Goal: Task Accomplishment & Management: Complete application form

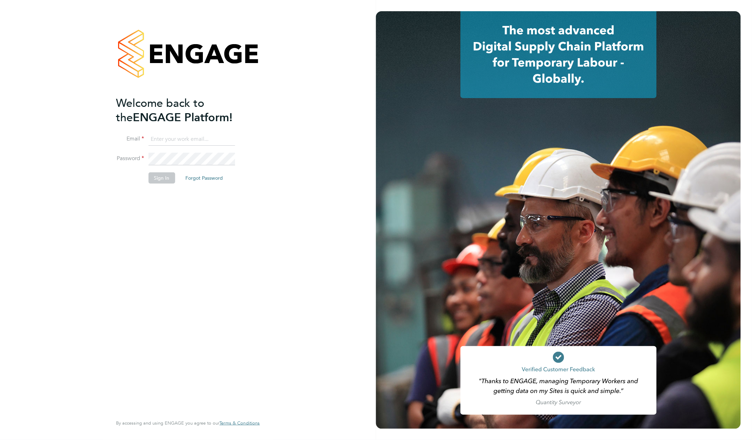
type input "rachel@e-personnel.co.uk"
click at [160, 182] on button "Sign In" at bounding box center [161, 177] width 27 height 11
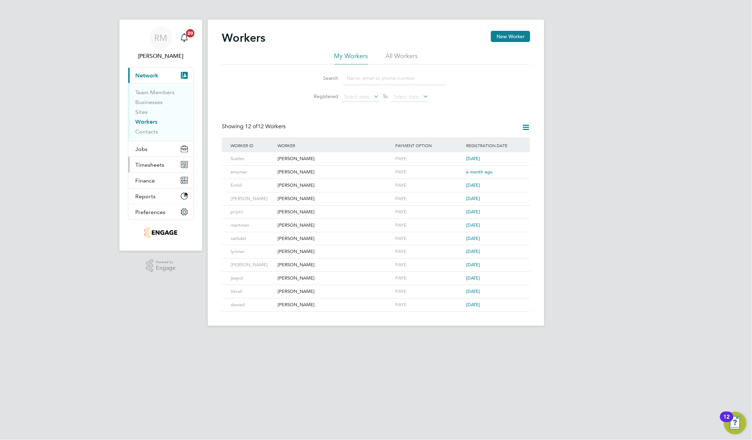
click at [153, 163] on span "Timesheets" at bounding box center [149, 165] width 29 height 7
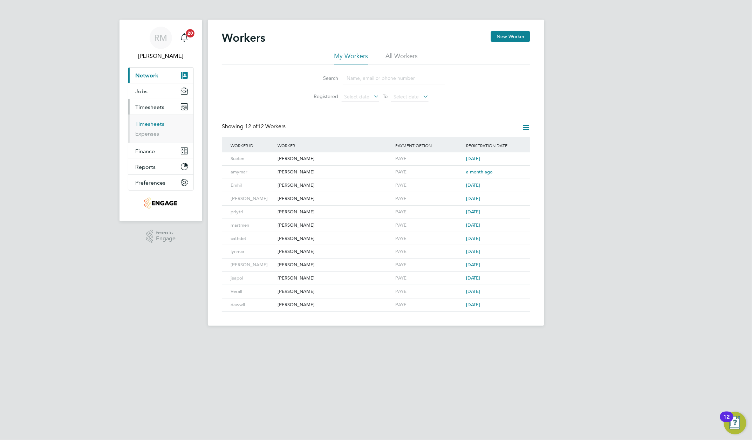
click at [157, 123] on link "Timesheets" at bounding box center [149, 124] width 29 height 7
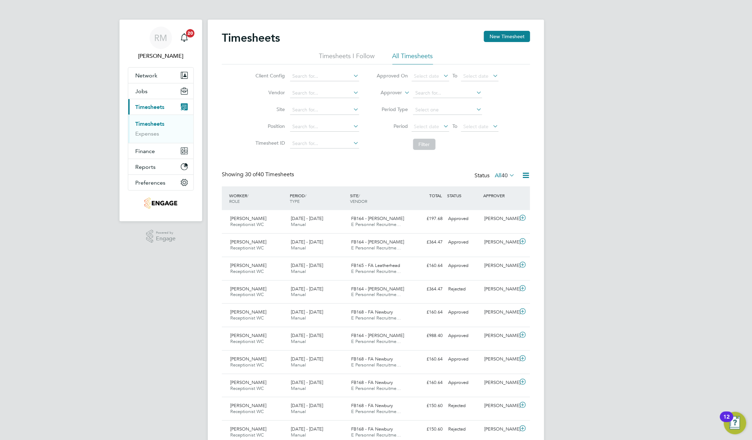
click at [442, 131] on icon at bounding box center [442, 126] width 0 height 10
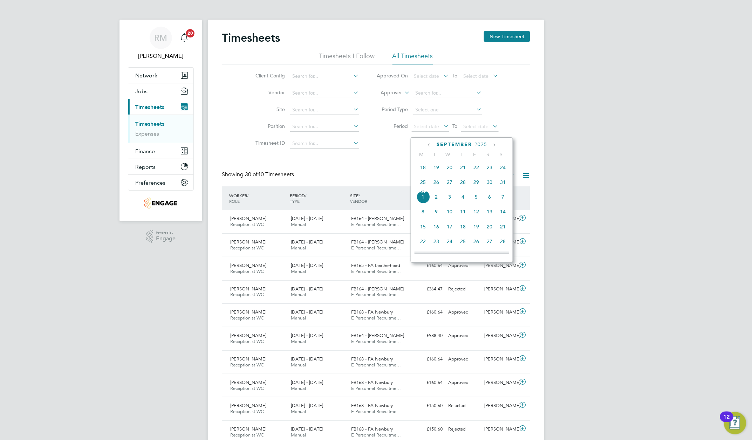
click at [423, 184] on span "25" at bounding box center [422, 182] width 13 height 13
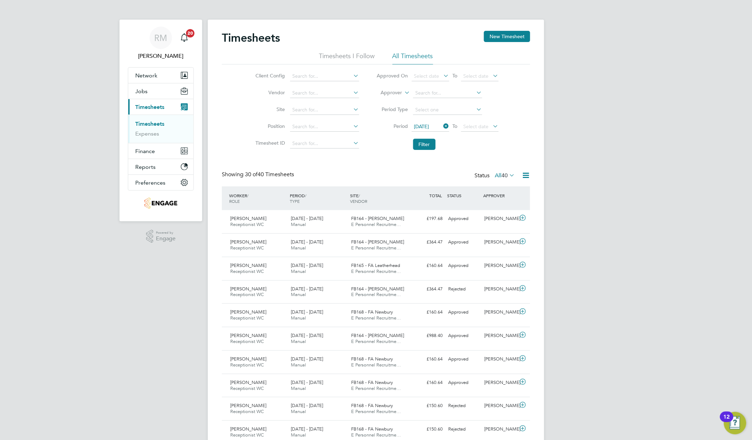
click at [492, 131] on icon at bounding box center [492, 126] width 0 height 10
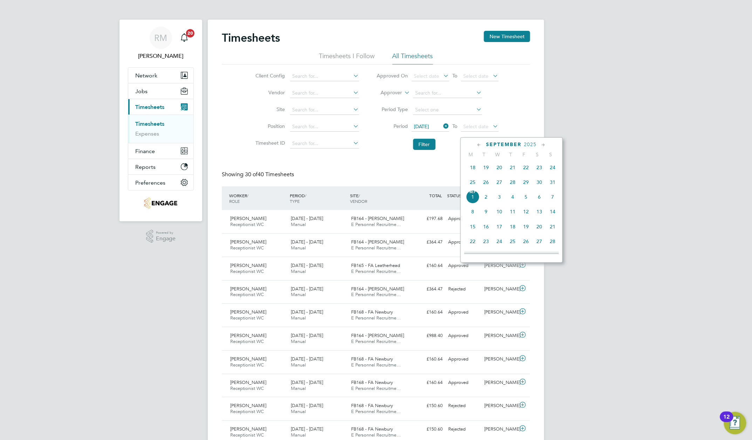
click at [442, 131] on icon at bounding box center [442, 126] width 0 height 10
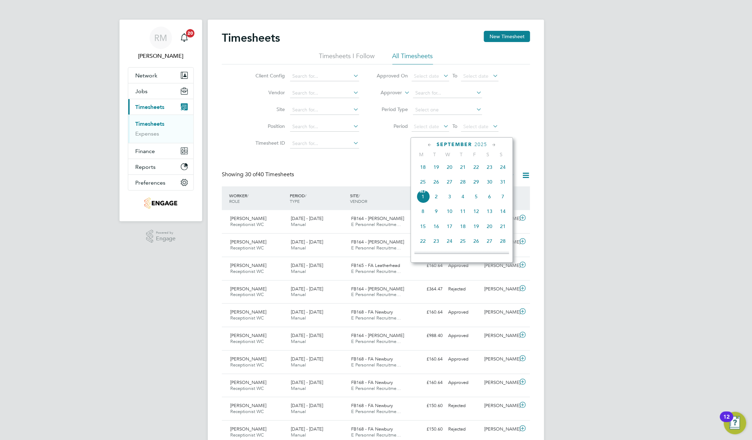
click at [491, 170] on span "23" at bounding box center [489, 167] width 13 height 13
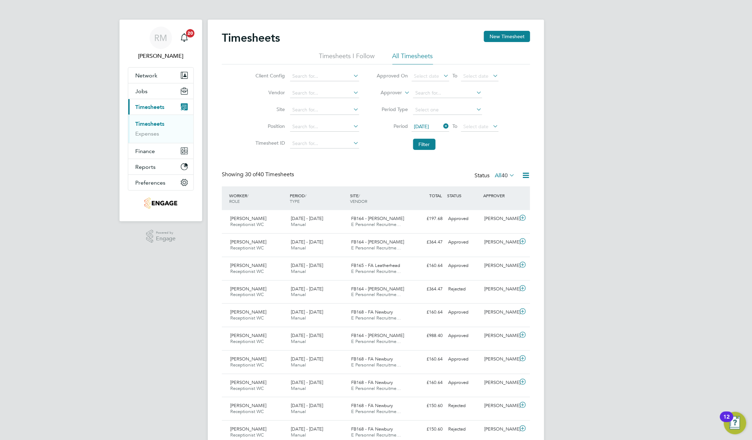
click at [492, 128] on icon at bounding box center [492, 126] width 0 height 10
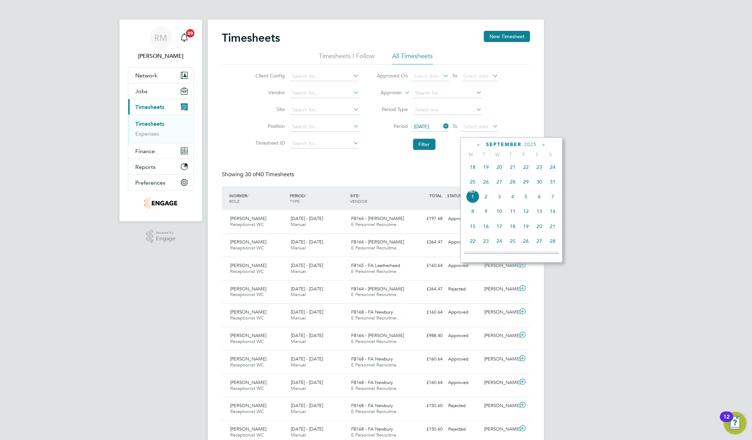
click at [525, 185] on span "29" at bounding box center [525, 181] width 13 height 13
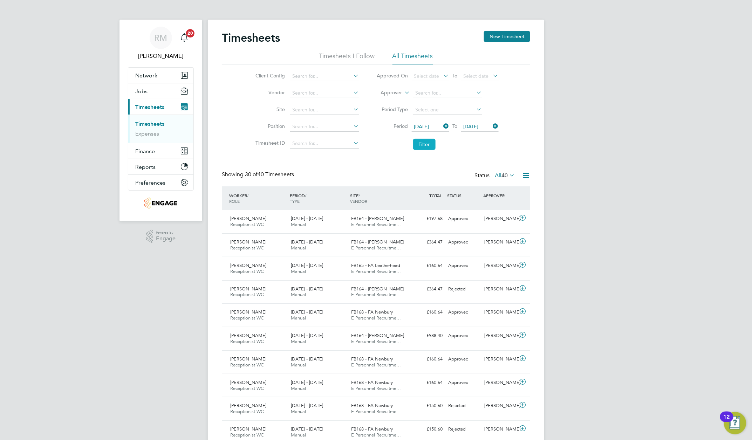
click at [421, 149] on button "Filter" at bounding box center [424, 144] width 22 height 11
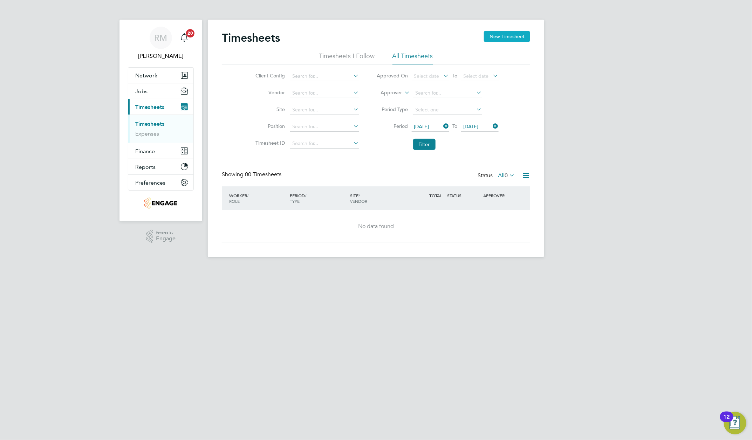
click at [503, 34] on button "New Timesheet" at bounding box center [507, 36] width 46 height 11
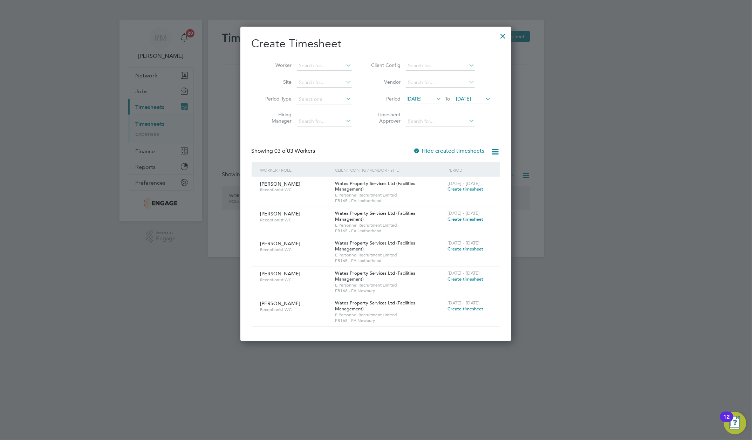
click at [435, 104] on icon at bounding box center [435, 99] width 0 height 10
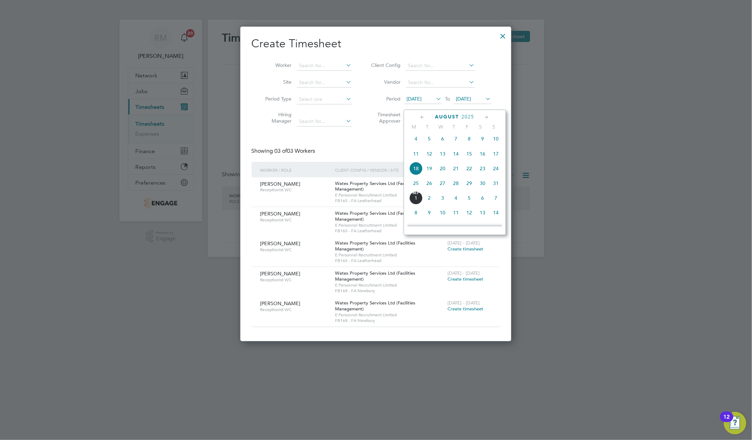
click at [483, 174] on span "23" at bounding box center [482, 168] width 13 height 13
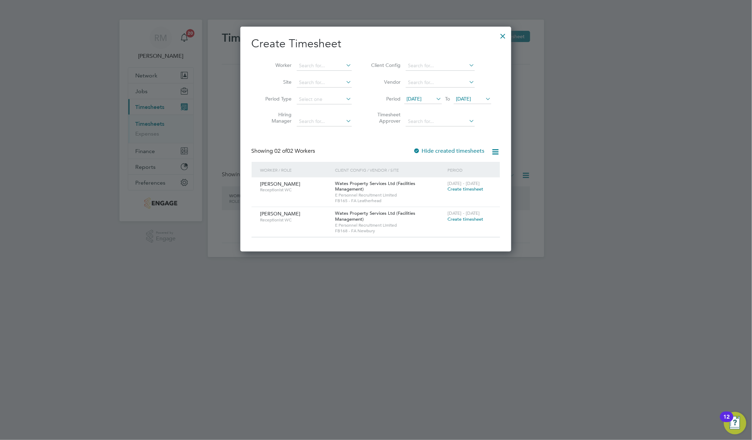
click at [484, 104] on icon at bounding box center [484, 99] width 0 height 10
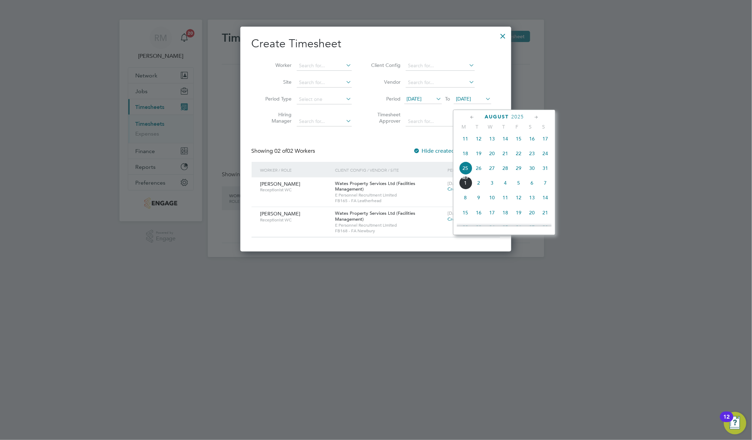
click at [519, 174] on span "29" at bounding box center [518, 168] width 13 height 13
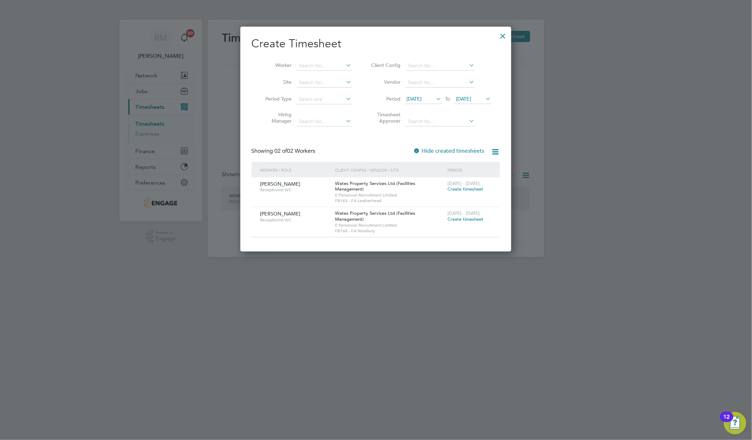
click at [504, 37] on div at bounding box center [503, 34] width 13 height 13
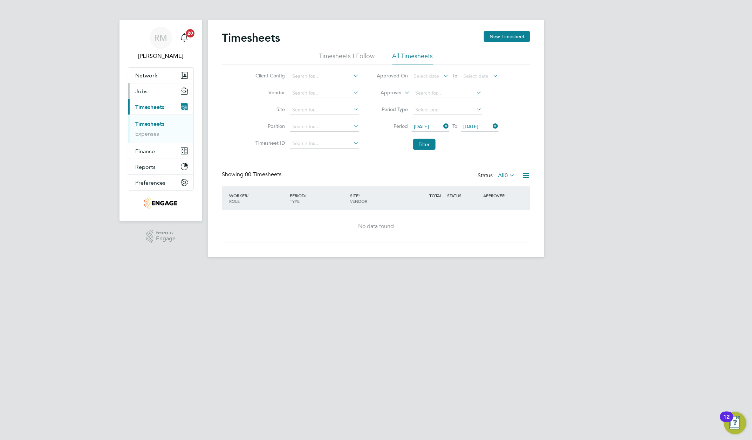
click at [144, 90] on span "Jobs" at bounding box center [141, 91] width 12 height 7
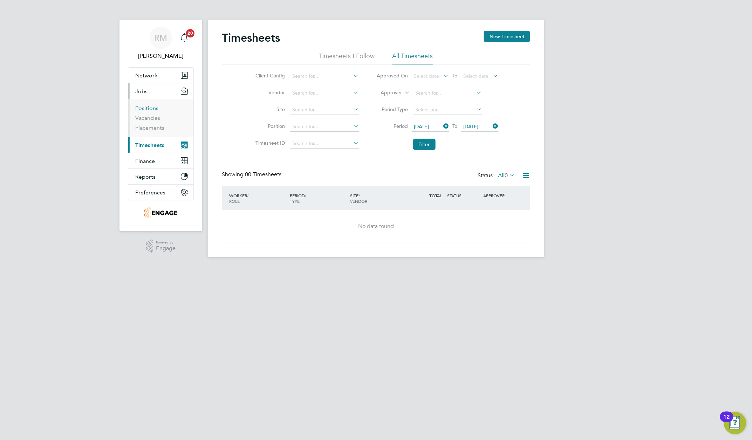
click at [152, 107] on link "Positions" at bounding box center [146, 108] width 23 height 7
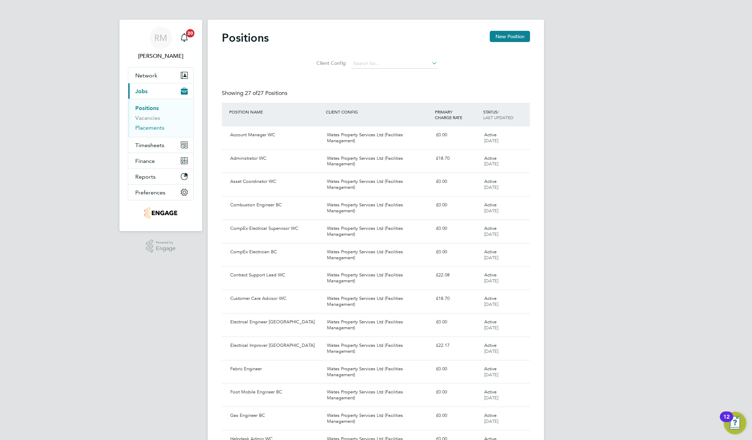
click at [148, 128] on link "Placements" at bounding box center [149, 127] width 29 height 7
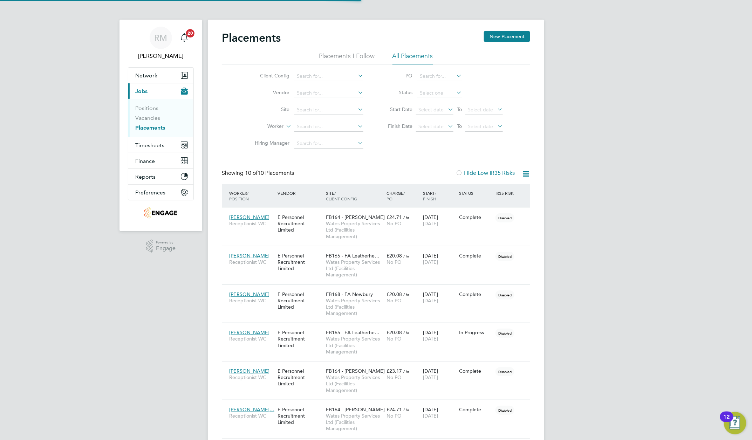
scroll to position [20, 49]
click at [301, 130] on input at bounding box center [328, 127] width 69 height 10
type input "[PERSON_NAME]"
click at [152, 145] on span "Timesheets" at bounding box center [149, 145] width 29 height 7
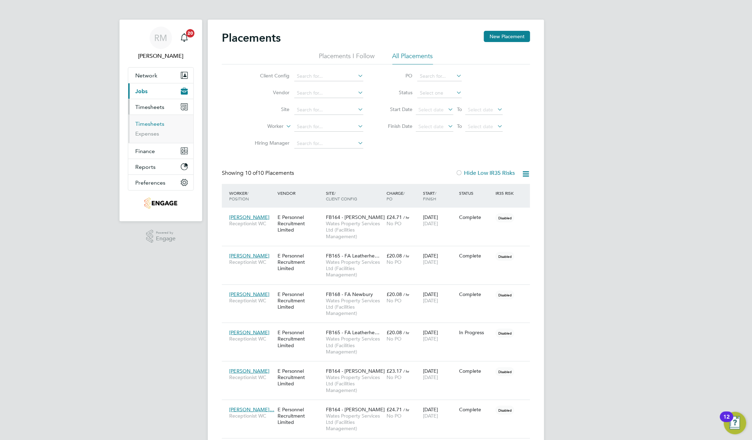
click at [156, 125] on link "Timesheets" at bounding box center [149, 124] width 29 height 7
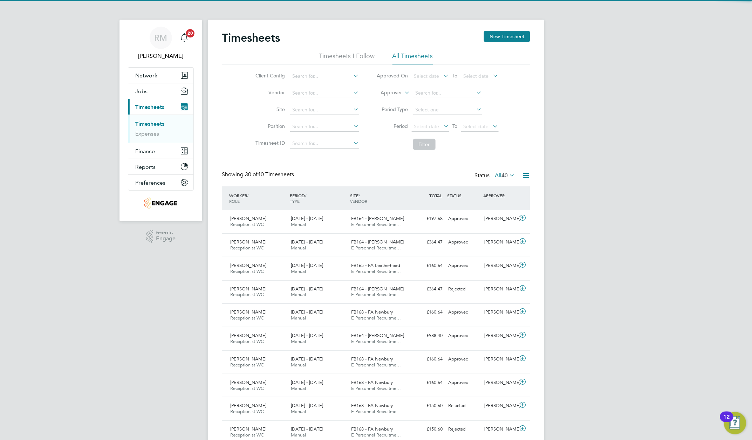
scroll to position [18, 61]
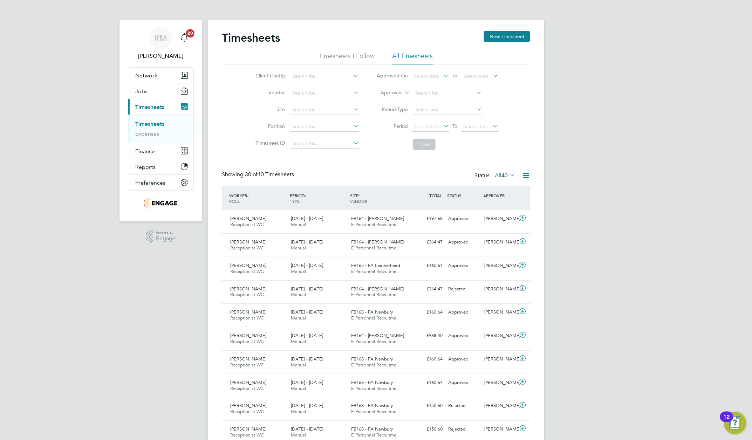
click at [144, 123] on link "Timesheets" at bounding box center [149, 124] width 29 height 7
click at [142, 91] on span "Jobs" at bounding box center [141, 91] width 12 height 7
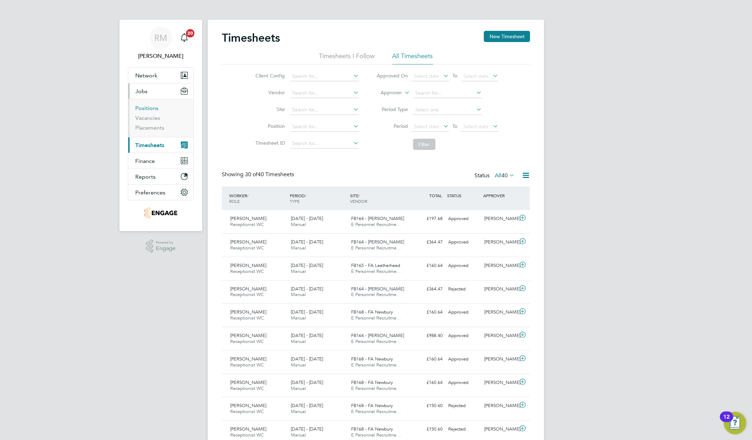
click at [147, 107] on link "Positions" at bounding box center [146, 108] width 23 height 7
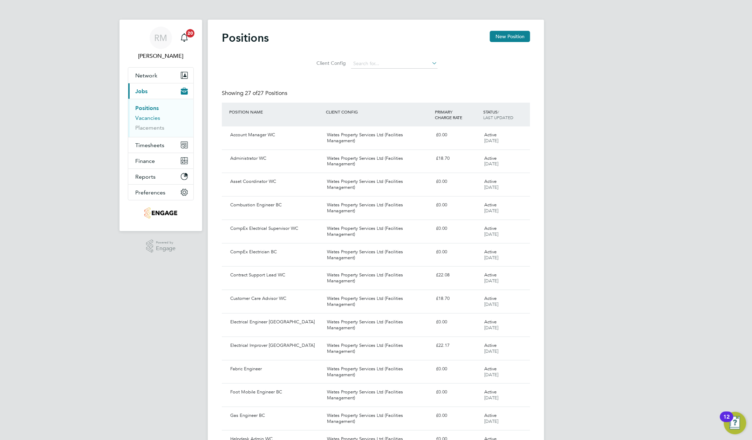
click at [148, 118] on link "Vacancies" at bounding box center [147, 118] width 25 height 7
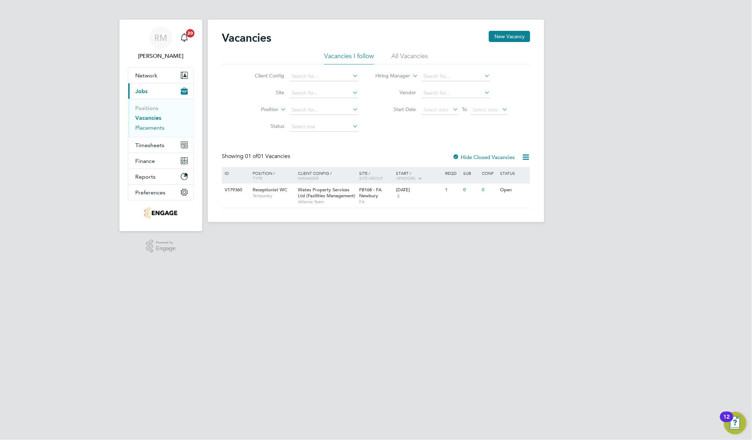
click at [151, 127] on link "Placements" at bounding box center [149, 127] width 29 height 7
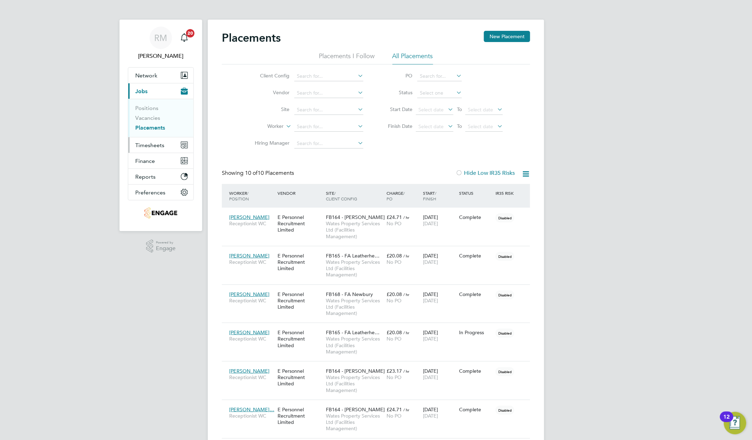
click at [149, 148] on span "Timesheets" at bounding box center [149, 145] width 29 height 7
click at [151, 125] on link "Timesheets" at bounding box center [149, 124] width 29 height 7
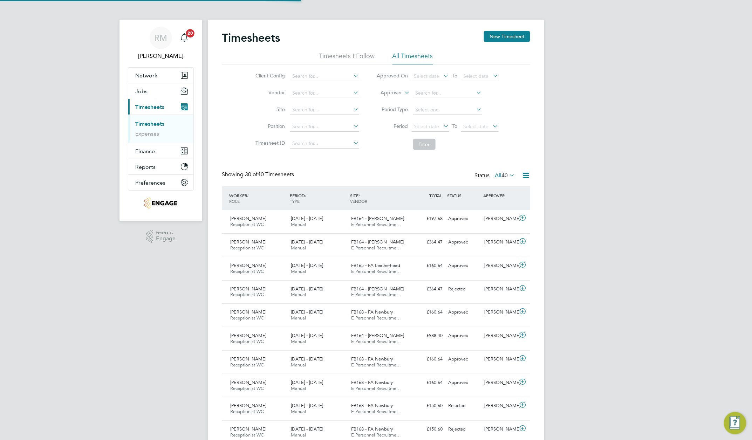
scroll to position [18, 61]
click at [501, 36] on button "New Timesheet" at bounding box center [507, 36] width 46 height 11
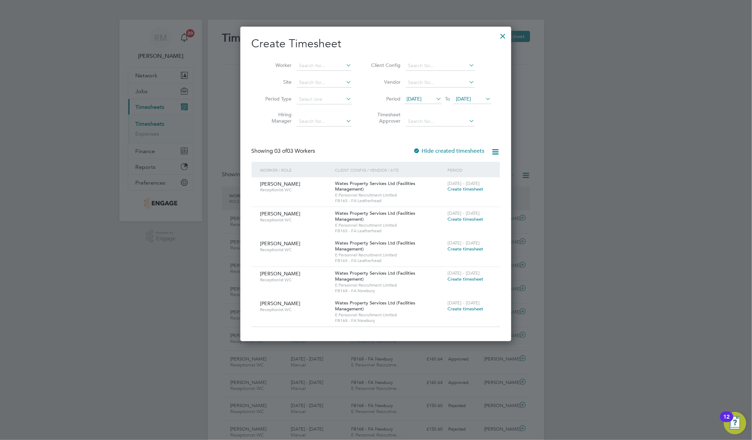
click at [435, 104] on icon at bounding box center [435, 99] width 0 height 10
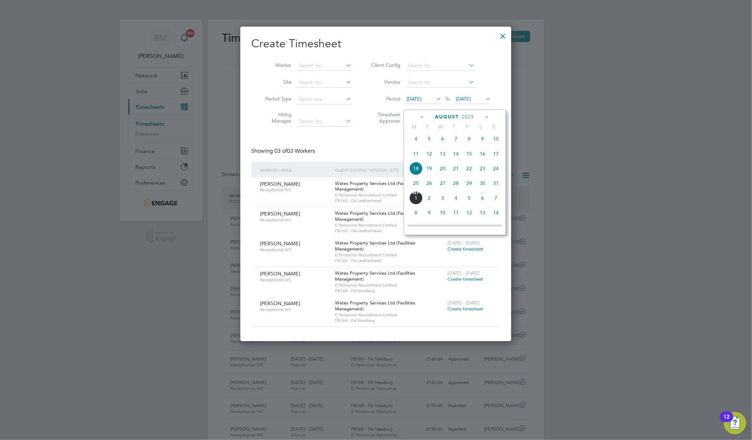
click at [415, 187] on span "25" at bounding box center [415, 183] width 13 height 13
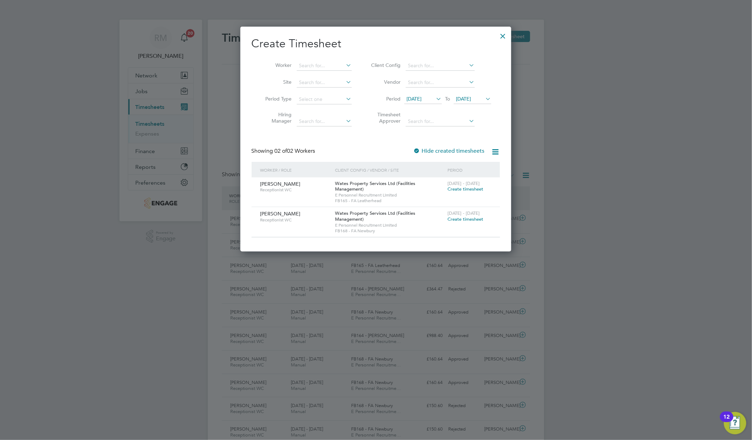
click at [484, 104] on icon at bounding box center [484, 99] width 0 height 10
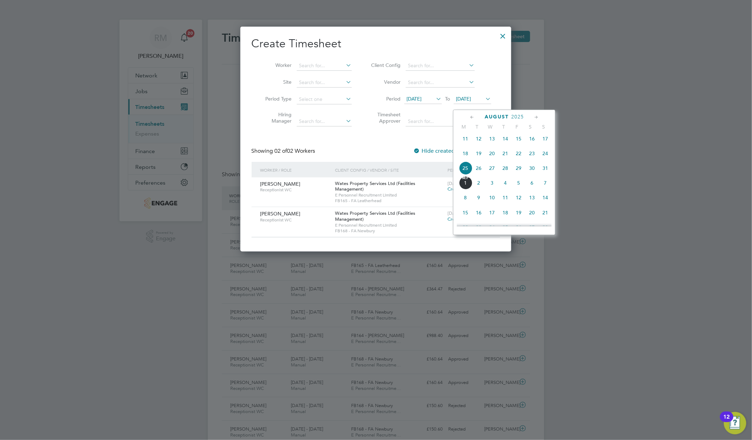
click at [546, 172] on span "31" at bounding box center [545, 168] width 13 height 13
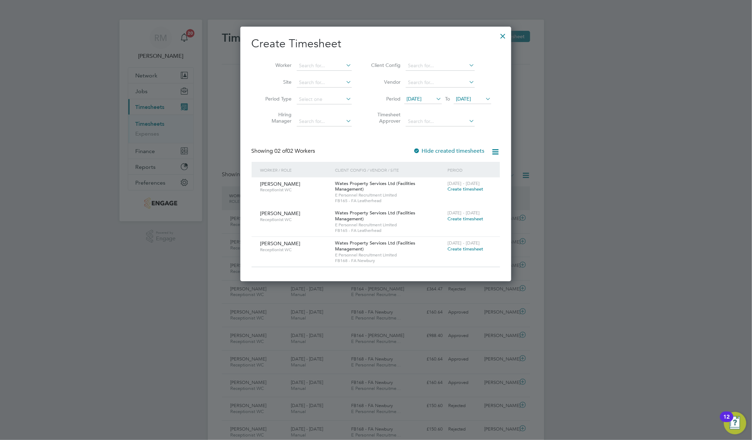
click at [435, 103] on icon at bounding box center [435, 99] width 0 height 10
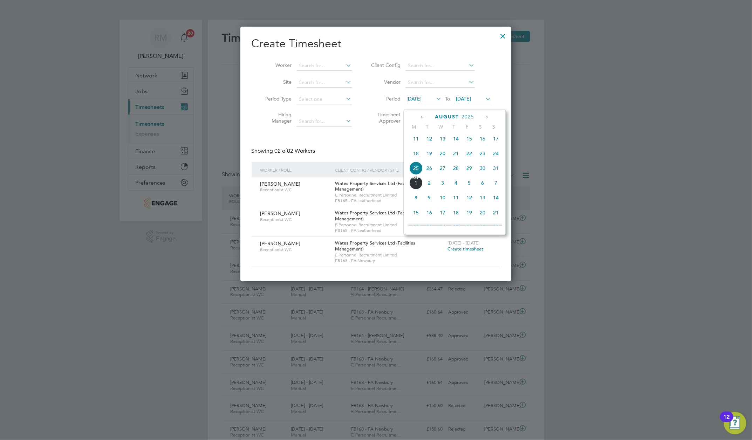
click at [484, 157] on span "23" at bounding box center [482, 153] width 13 height 13
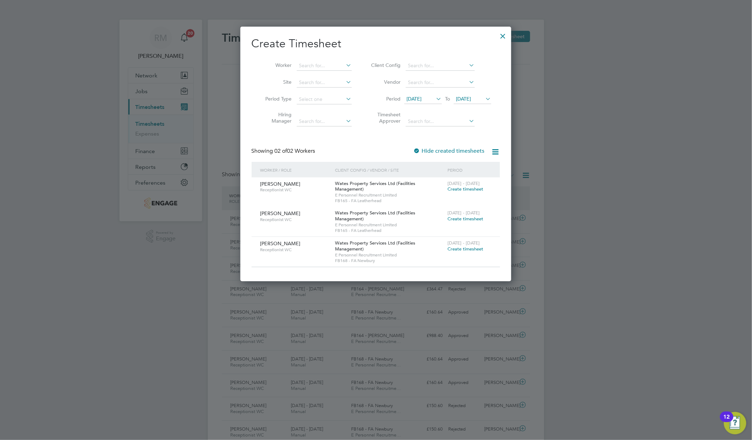
click at [484, 104] on icon at bounding box center [484, 99] width 0 height 10
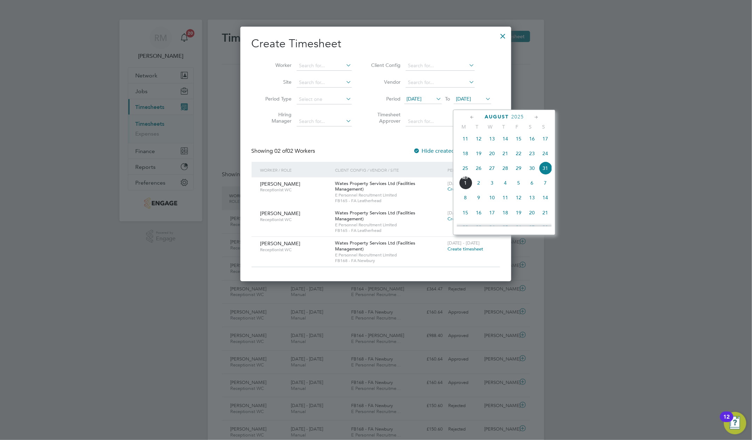
click at [516, 172] on span "29" at bounding box center [518, 168] width 13 height 13
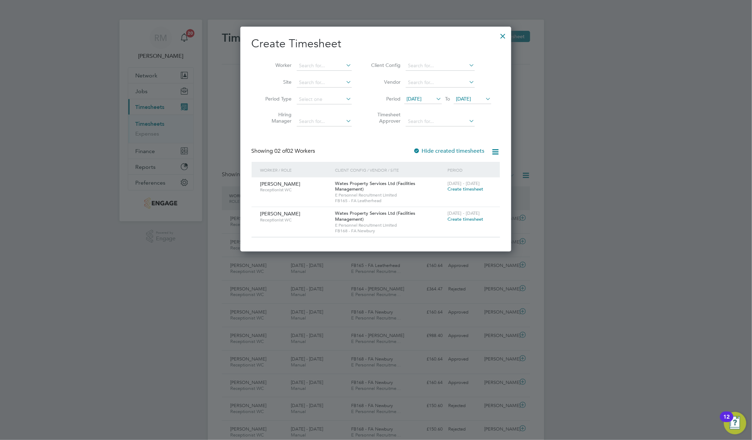
click at [463, 192] on span "Create timesheet" at bounding box center [466, 189] width 36 height 6
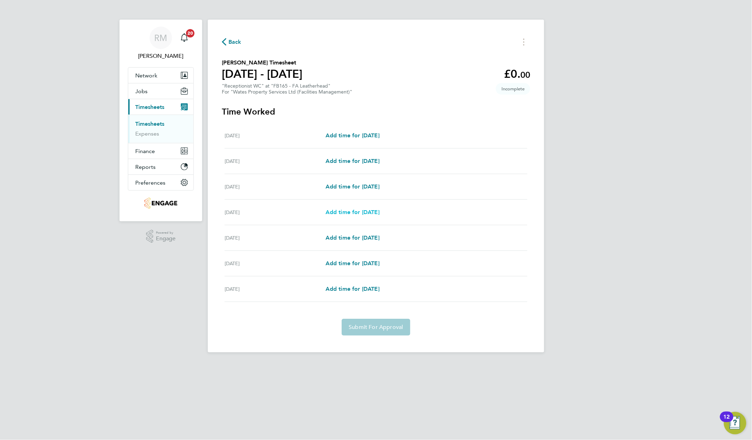
click at [345, 212] on span "Add time for [DATE]" at bounding box center [353, 212] width 54 height 7
select select "60"
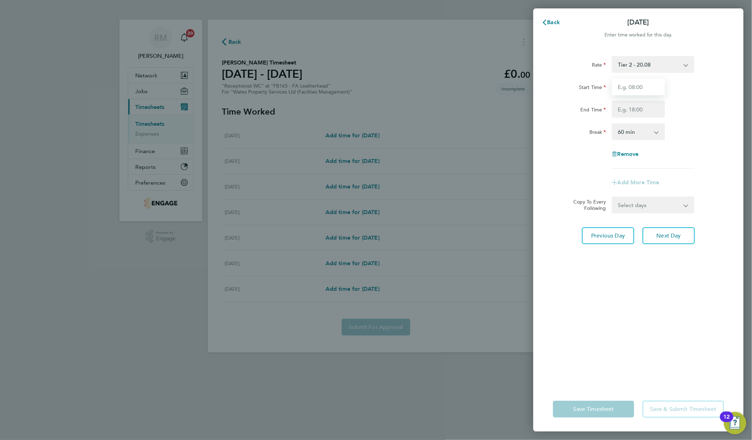
click at [633, 90] on input "Start Time" at bounding box center [638, 86] width 53 height 17
type input "08:00"
type input "17:00"
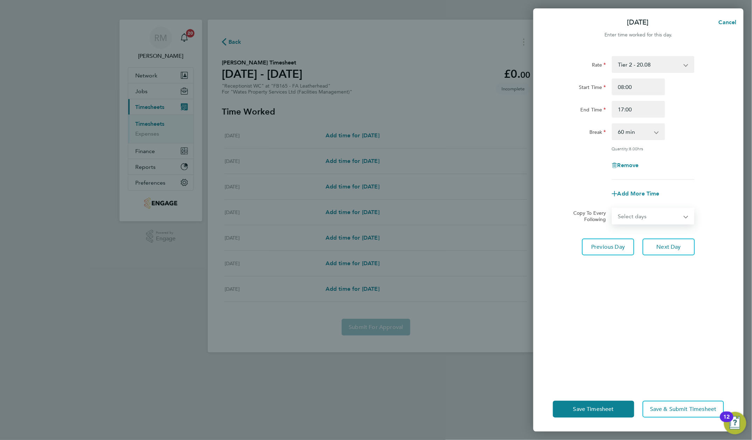
click at [686, 217] on select "Select days Day [DATE] [DATE] [DATE]" at bounding box center [650, 216] width 74 height 15
select select "WED"
click at [613, 209] on select "Select days Day [DATE] [DATE] [DATE]" at bounding box center [650, 216] width 74 height 15
select select "[DATE]"
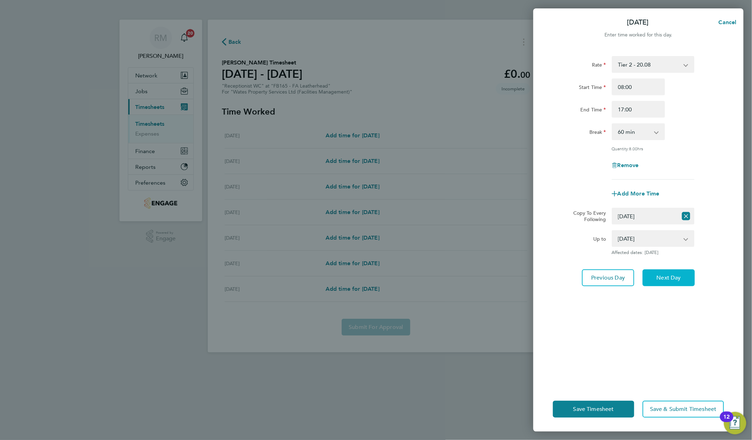
click at [666, 279] on span "Next Day" at bounding box center [669, 277] width 24 height 7
select select "60"
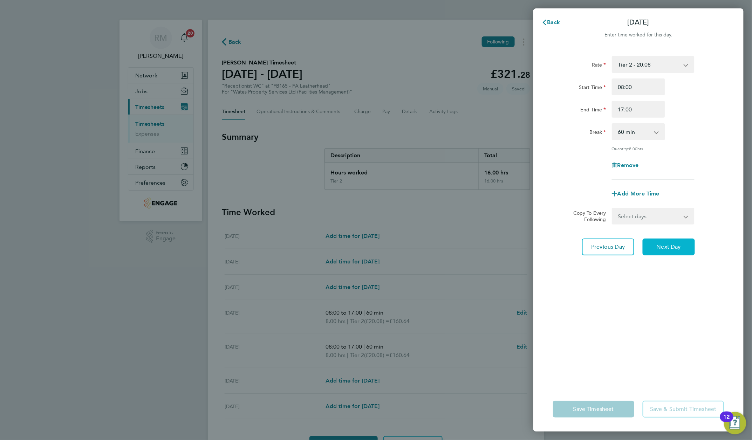
click at [654, 250] on button "Next Day" at bounding box center [669, 247] width 52 height 17
select select "60"
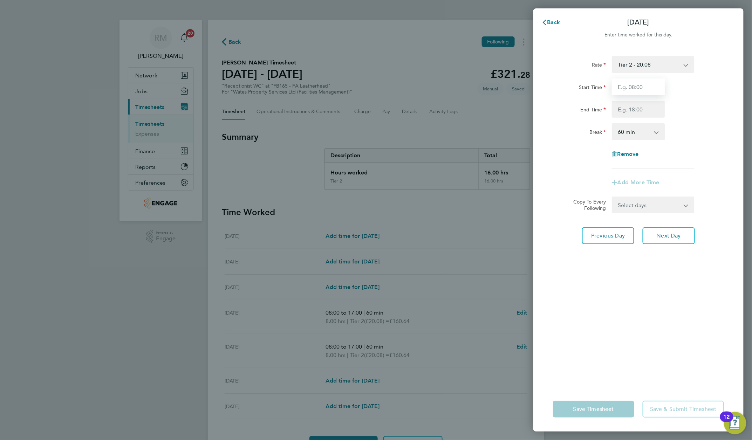
click at [623, 89] on input "Start Time" at bounding box center [638, 86] width 53 height 17
type input "08:00"
click at [644, 204] on select "Select days [DATE]" at bounding box center [650, 204] width 74 height 15
select select "FRI"
click at [613, 197] on select "Select days [DATE]" at bounding box center [650, 204] width 74 height 15
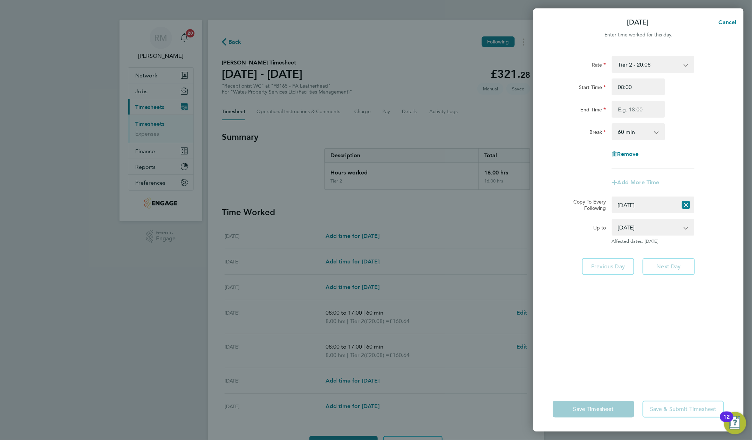
click at [658, 236] on div "[DATE] Affected dates: [DATE]" at bounding box center [653, 231] width 88 height 25
click at [584, 408] on app-form-button "Save Timesheet" at bounding box center [596, 409] width 86 height 17
click at [615, 327] on div "Rate Tier 2 - 20.08 Start Time 08:00 End Time Break 0 min 15 min 30 min 45 min …" at bounding box center [638, 217] width 210 height 339
click at [609, 183] on div "Add More Time" at bounding box center [638, 182] width 59 height 17
click at [612, 262] on app-form-button "Previous Day" at bounding box center [610, 266] width 56 height 17
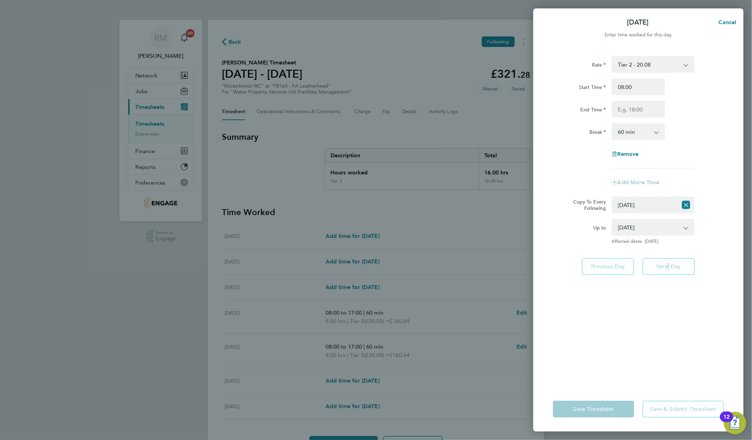
click at [666, 270] on app-form-button "Next Day" at bounding box center [667, 266] width 56 height 17
drag, startPoint x: 666, startPoint y: 270, endPoint x: 636, endPoint y: 227, distance: 52.2
click at [636, 227] on select "[DATE]" at bounding box center [649, 227] width 73 height 15
click at [613, 220] on select "[DATE]" at bounding box center [649, 227] width 73 height 15
click at [623, 109] on input "End Time" at bounding box center [638, 109] width 53 height 17
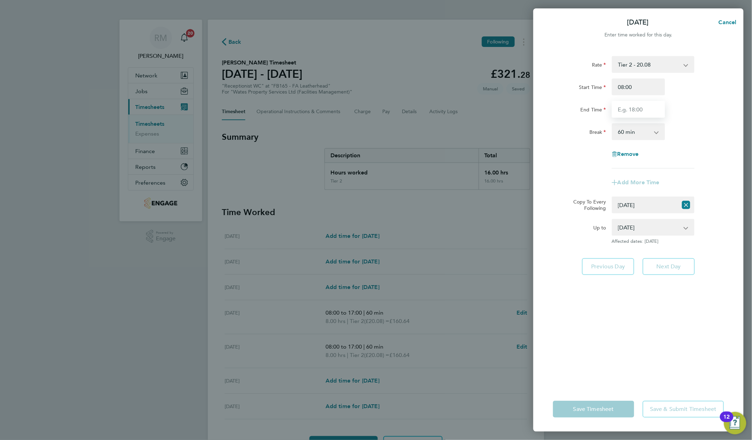
type input "17:00"
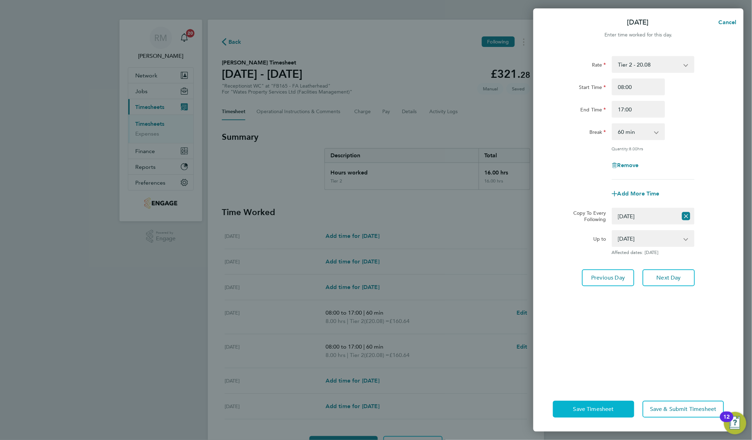
click at [587, 406] on span "Save Timesheet" at bounding box center [593, 409] width 41 height 7
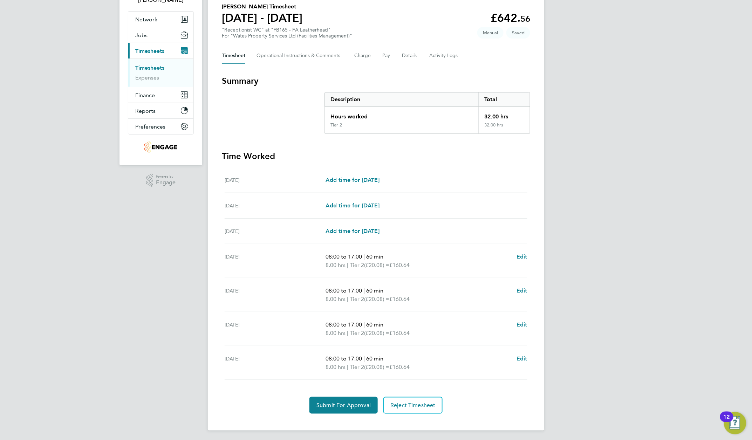
scroll to position [59, 0]
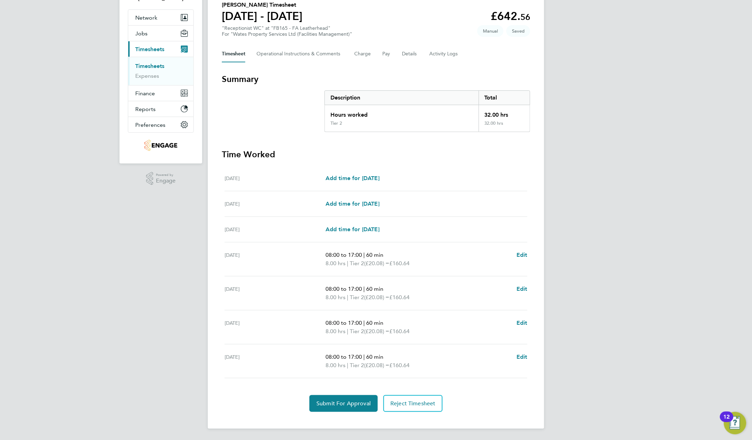
click at [493, 58] on div "Timesheet Operational Instructions & Comments Charge Pay Details Activity Logs" at bounding box center [376, 54] width 308 height 17
click at [391, 54] on button "Pay" at bounding box center [386, 54] width 8 height 17
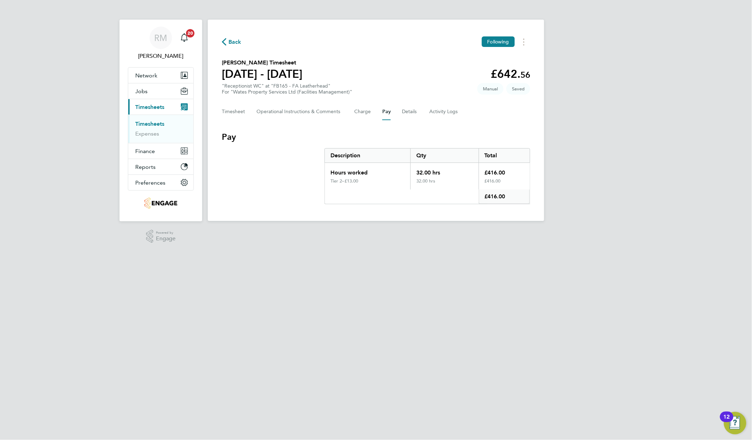
click at [234, 44] on span "Back" at bounding box center [234, 42] width 13 height 8
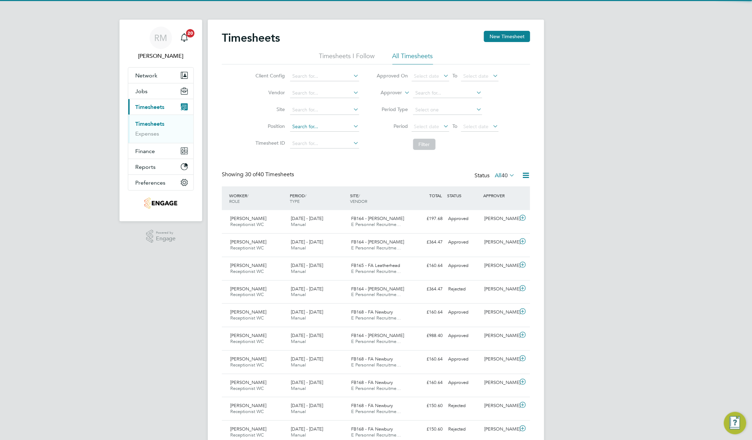
scroll to position [18, 61]
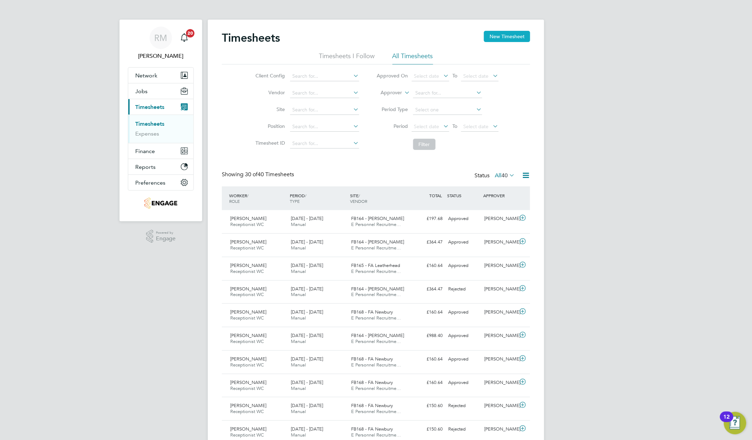
click at [496, 35] on button "New Timesheet" at bounding box center [507, 36] width 46 height 11
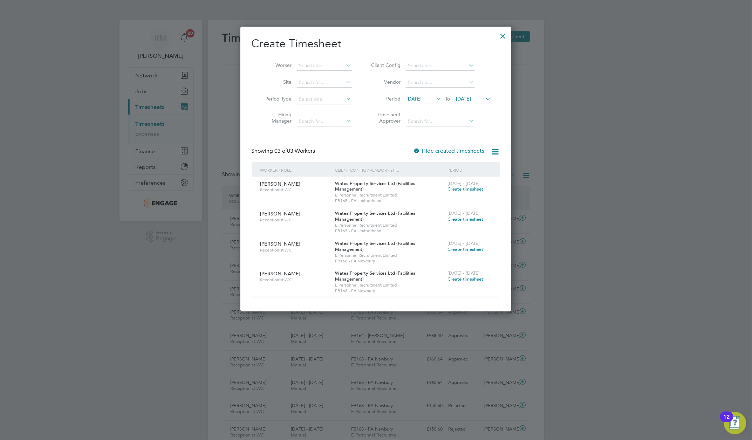
click at [435, 104] on icon at bounding box center [435, 99] width 0 height 10
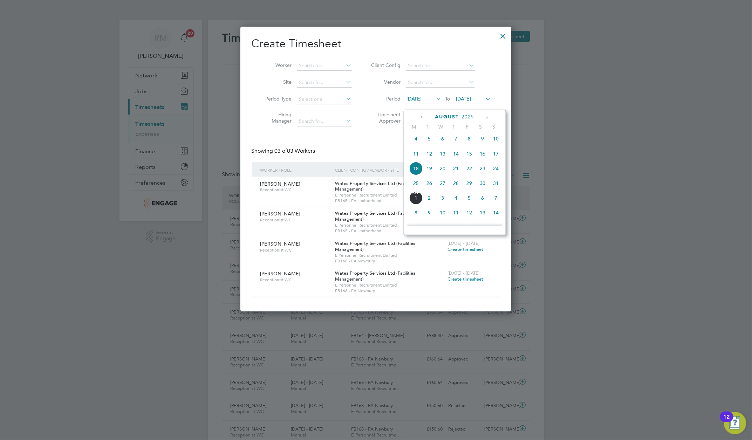
click at [468, 174] on span "22" at bounding box center [469, 168] width 13 height 13
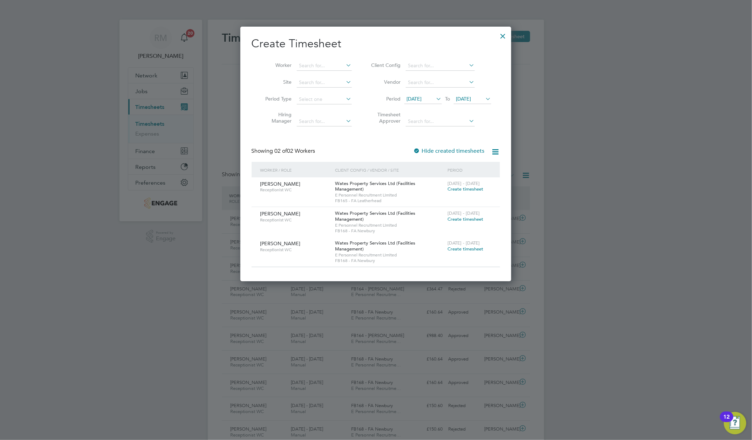
click at [435, 104] on icon at bounding box center [435, 99] width 0 height 10
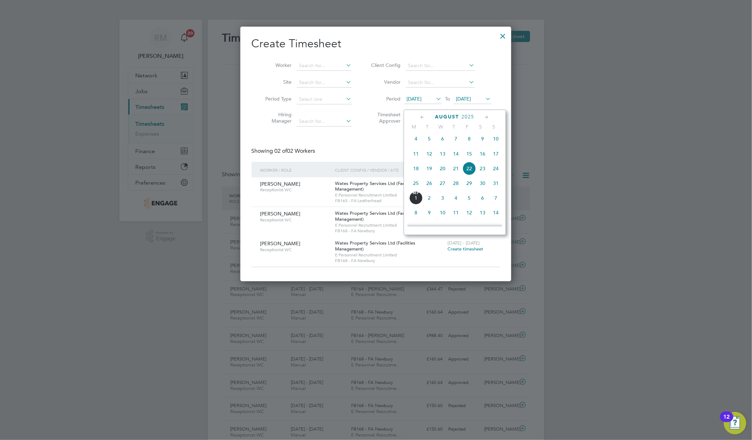
click at [484, 173] on span "23" at bounding box center [482, 168] width 13 height 13
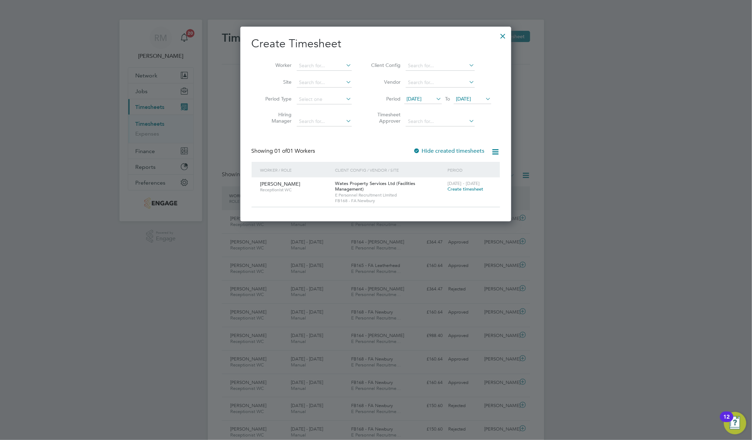
click at [484, 103] on icon at bounding box center [484, 99] width 0 height 10
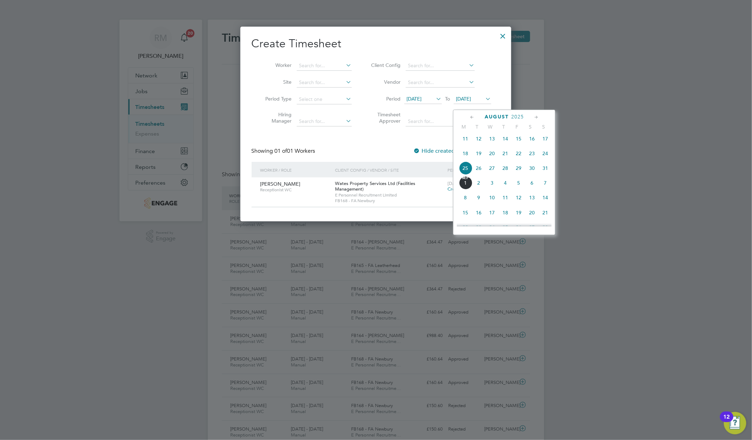
click at [518, 171] on span "29" at bounding box center [518, 168] width 13 height 13
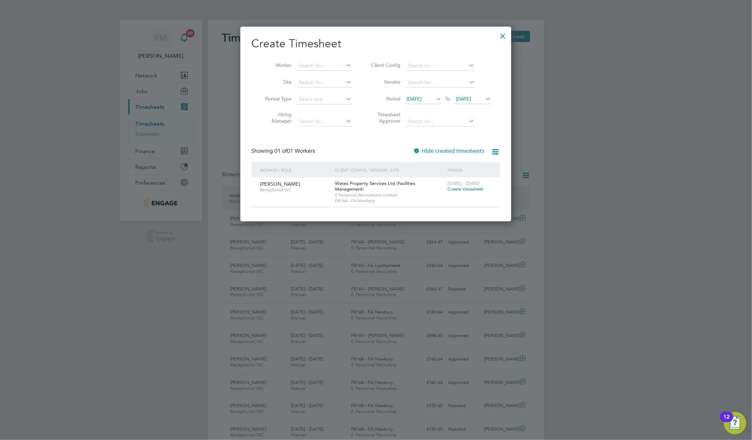
click at [503, 34] on div at bounding box center [503, 34] width 13 height 13
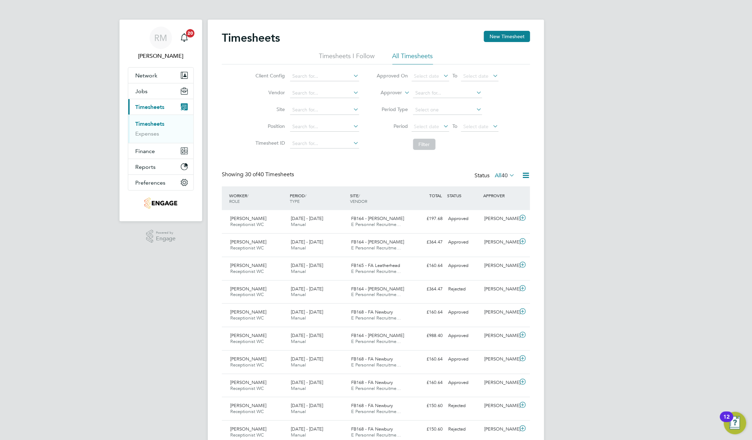
click at [400, 55] on li "All Timesheets" at bounding box center [412, 58] width 41 height 13
click at [442, 131] on icon at bounding box center [442, 126] width 0 height 10
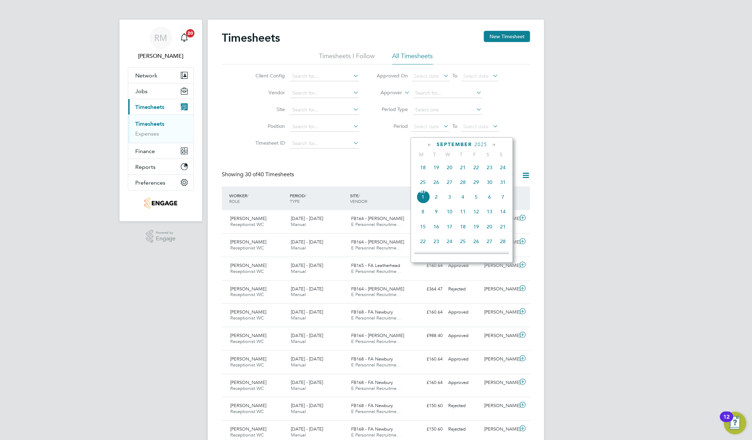
click at [489, 169] on span "23" at bounding box center [489, 167] width 13 height 13
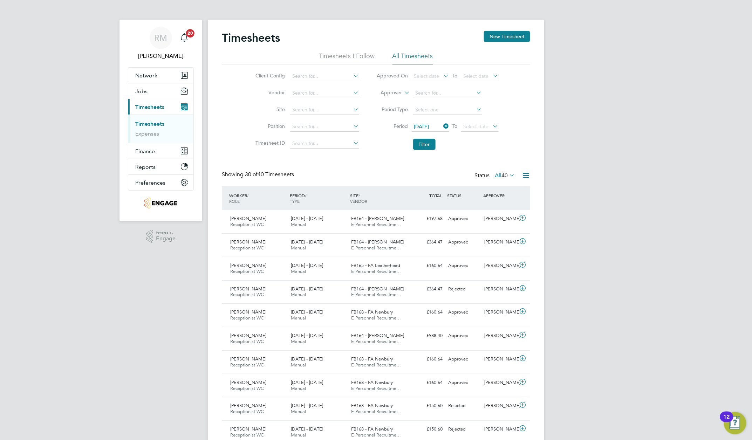
click at [492, 131] on icon at bounding box center [492, 126] width 0 height 10
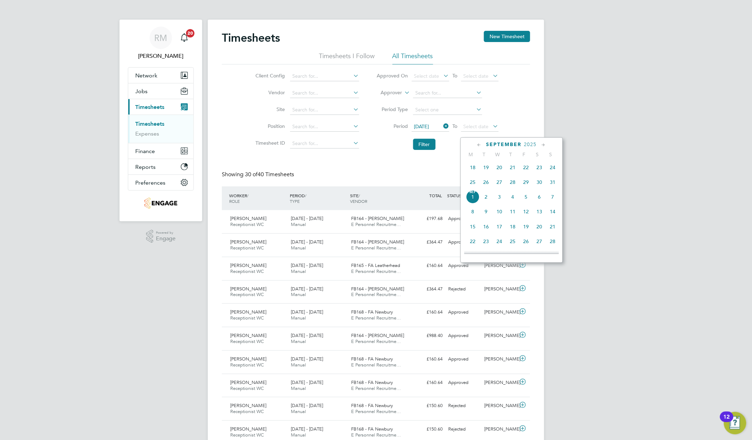
click at [526, 185] on span "29" at bounding box center [525, 182] width 13 height 13
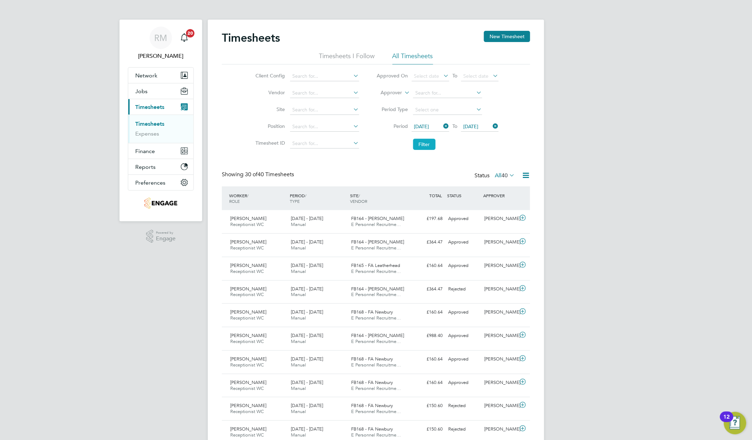
click at [423, 149] on button "Filter" at bounding box center [424, 144] width 22 height 11
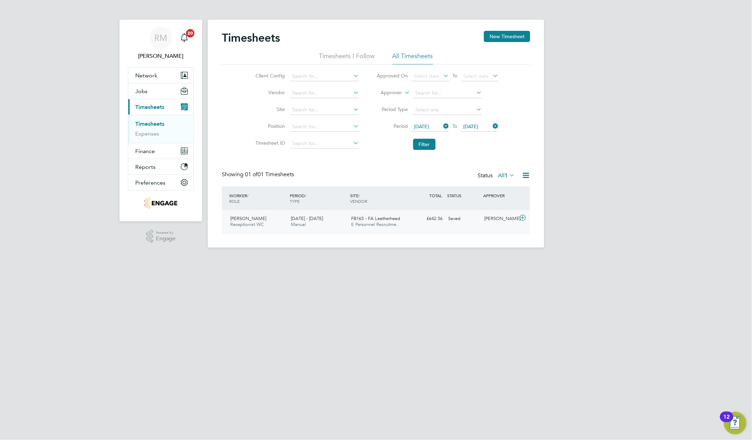
click at [387, 227] on span "E Personnel Recruitme…" at bounding box center [376, 224] width 50 height 6
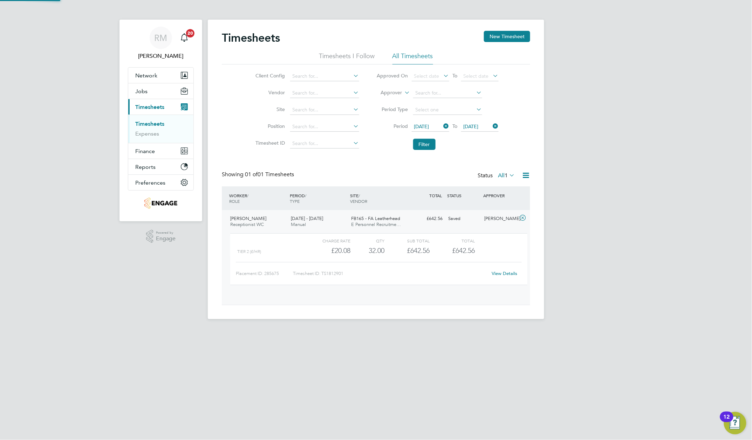
click at [387, 227] on span "E Personnel Recruitme…" at bounding box center [376, 224] width 50 height 6
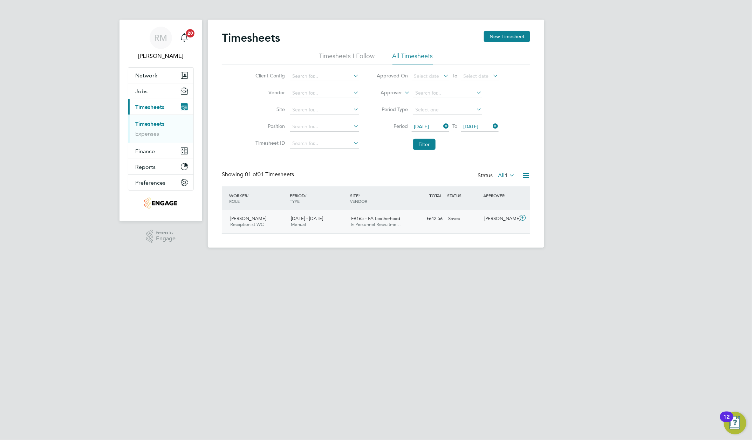
click at [387, 227] on span "E Personnel Recruitme…" at bounding box center [376, 224] width 50 height 6
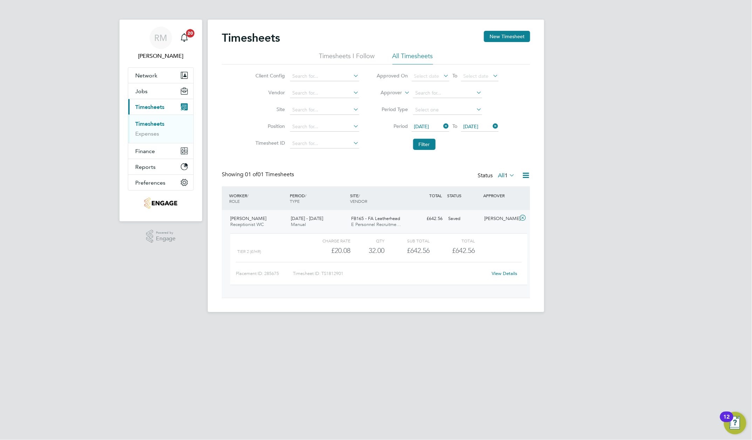
click at [505, 277] on link "View Details" at bounding box center [505, 274] width 26 height 6
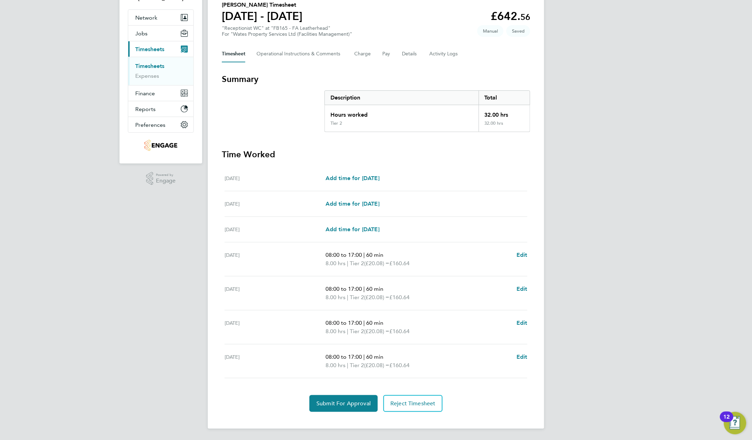
scroll to position [59, 0]
click at [348, 404] on span "Submit For Approval" at bounding box center [343, 403] width 54 height 7
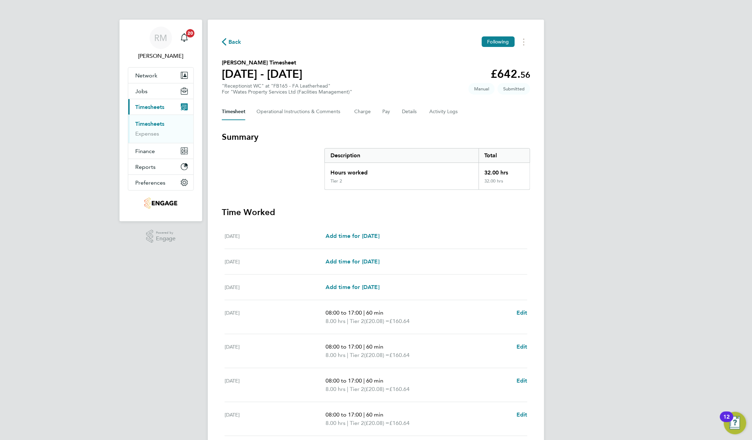
click at [229, 43] on span "Back" at bounding box center [234, 42] width 13 height 8
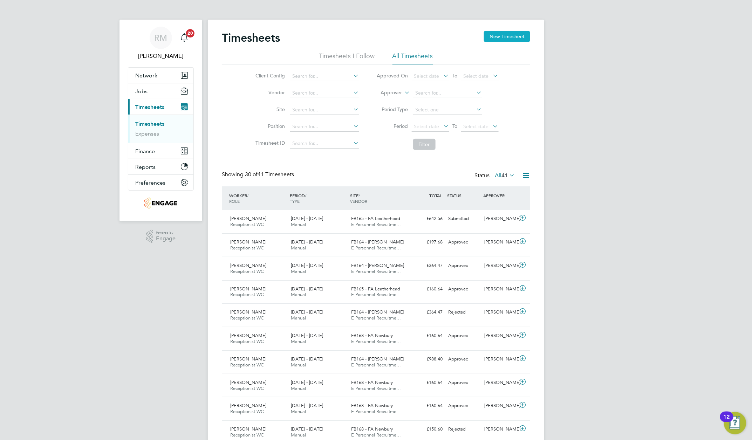
click at [496, 34] on button "New Timesheet" at bounding box center [507, 36] width 46 height 11
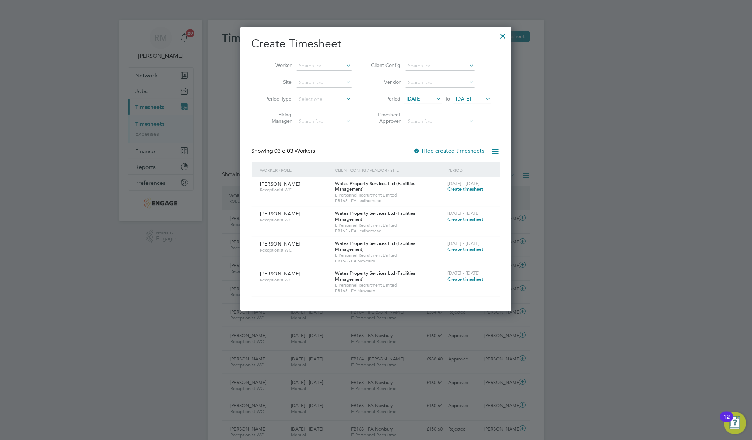
click at [463, 282] on span "Create timesheet" at bounding box center [466, 279] width 36 height 6
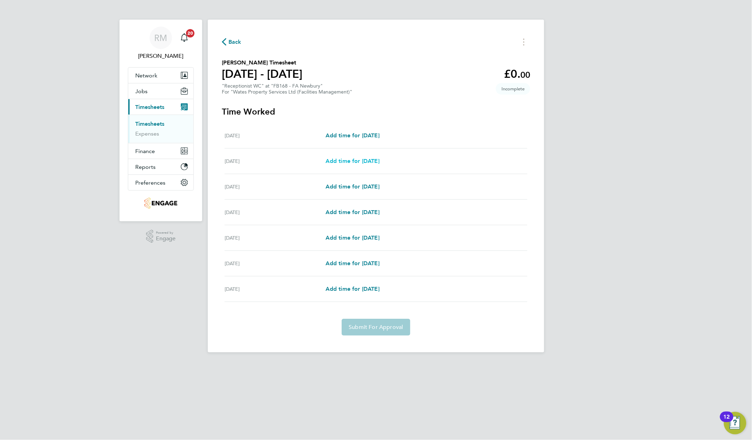
click at [345, 162] on span "Add time for [DATE]" at bounding box center [353, 161] width 54 height 7
select select "60"
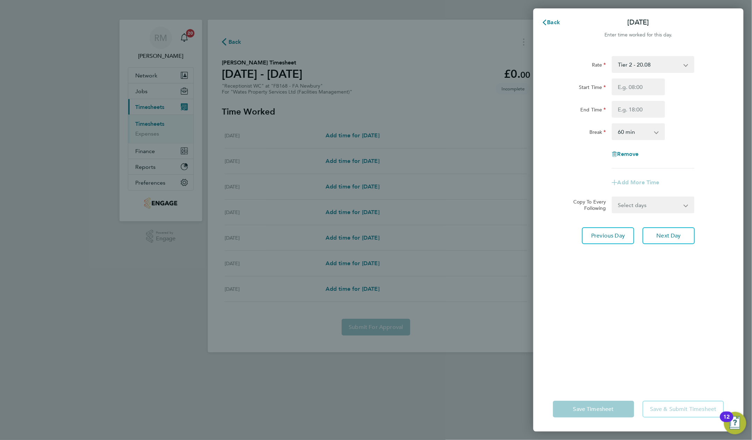
click at [641, 62] on select "Tier 2 - 20.08" at bounding box center [649, 64] width 73 height 15
click at [591, 134] on label "Break" at bounding box center [597, 133] width 17 height 8
click at [613, 134] on select "0 min 15 min 30 min 45 min 60 min 75 min 90 min" at bounding box center [634, 131] width 43 height 15
click at [630, 86] on input "Start Time" at bounding box center [638, 86] width 53 height 17
type input "08:00"
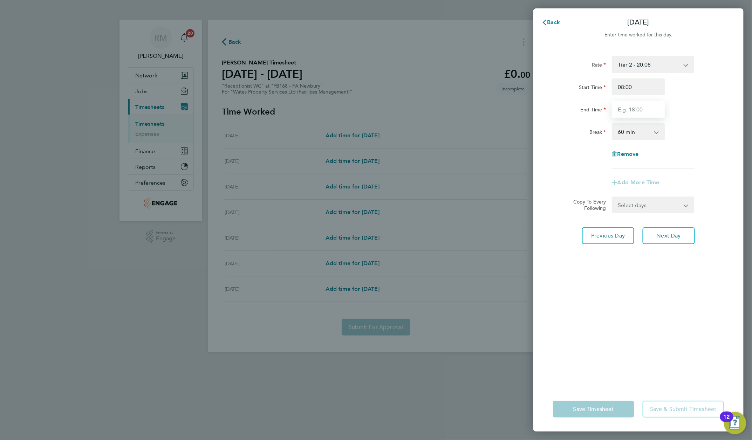
type input "17:00"
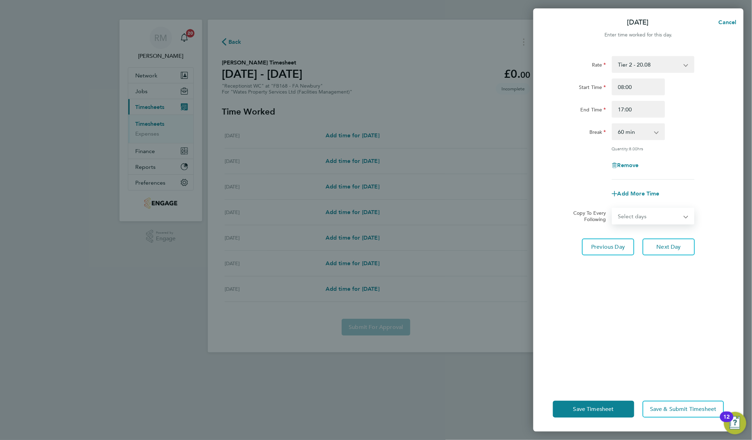
click at [641, 215] on select "Select days Day Monday Tuesday Wednesday Thursday Friday" at bounding box center [650, 216] width 74 height 15
click at [730, 22] on span "Cancel" at bounding box center [727, 22] width 20 height 7
select select "60"
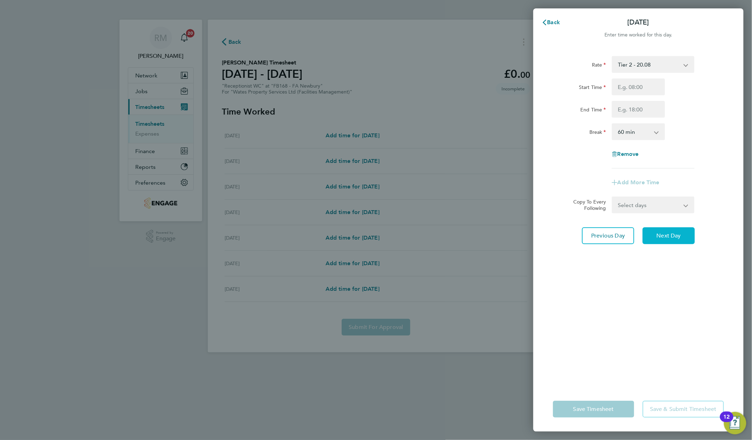
click at [676, 232] on span "Next Day" at bounding box center [669, 235] width 24 height 7
select select "60"
click at [675, 235] on span "Next Day" at bounding box center [669, 235] width 24 height 7
select select "60"
click at [645, 90] on input "Start Time" at bounding box center [638, 86] width 53 height 17
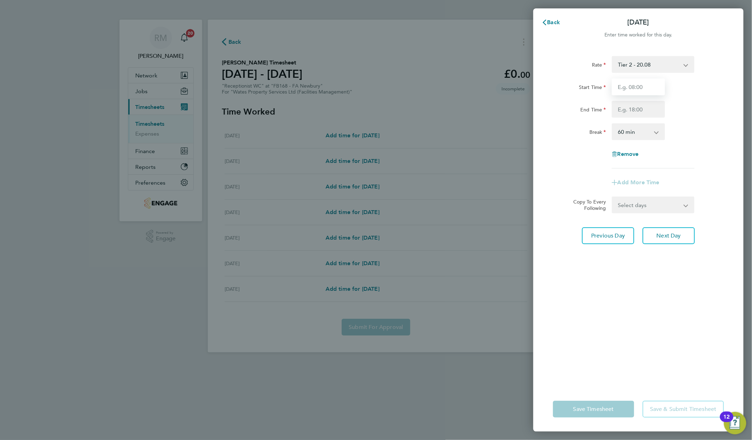
type input "08:00"
type input "17:00"
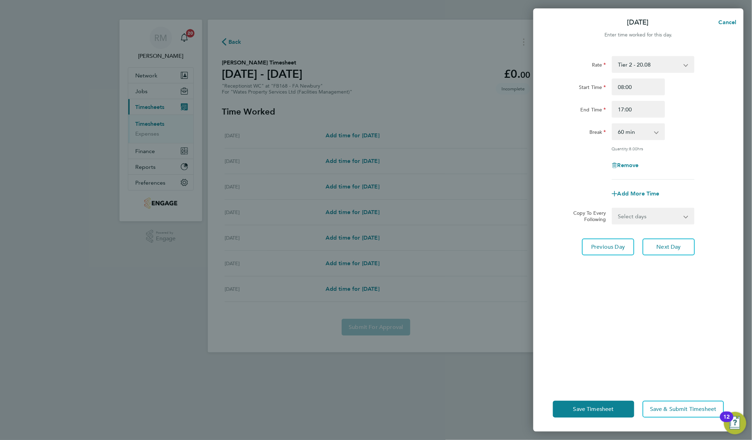
click at [667, 214] on select "Select days Day [DATE] [DATE] [DATE]" at bounding box center [650, 216] width 74 height 15
select select "DAY"
click at [613, 209] on select "Select days Day [DATE] [DATE] [DATE]" at bounding box center [650, 216] width 74 height 15
select select "[DATE]"
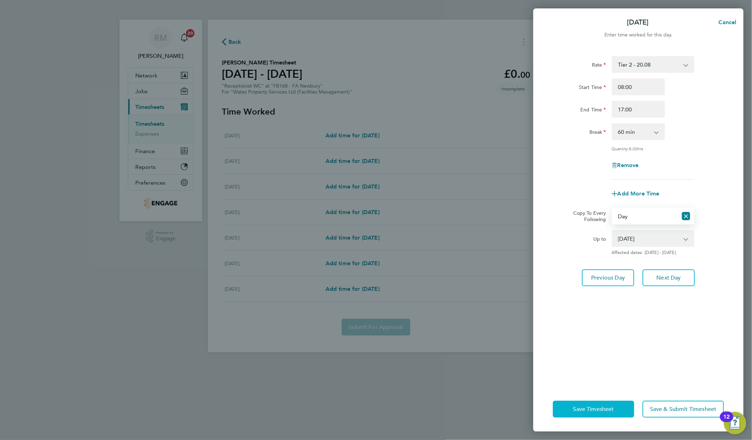
click at [592, 406] on span "Save Timesheet" at bounding box center [593, 409] width 41 height 7
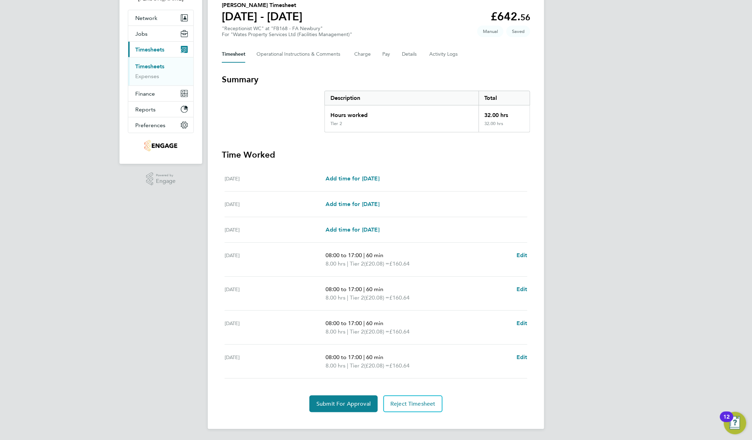
scroll to position [59, 0]
click at [390, 54] on button "Pay" at bounding box center [386, 54] width 8 height 17
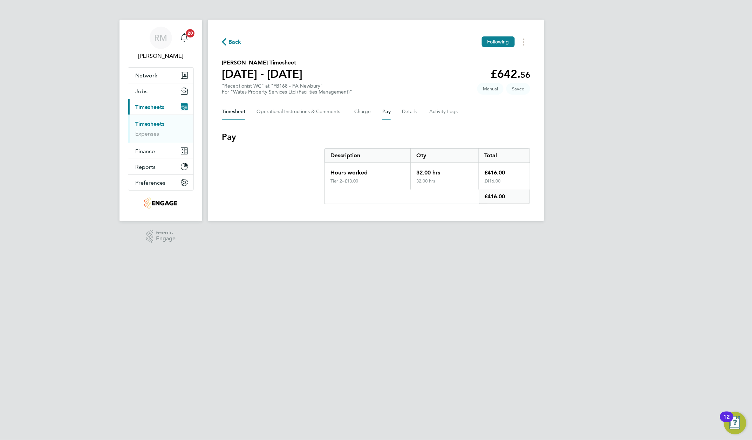
click at [232, 111] on button "Timesheet" at bounding box center [233, 111] width 23 height 17
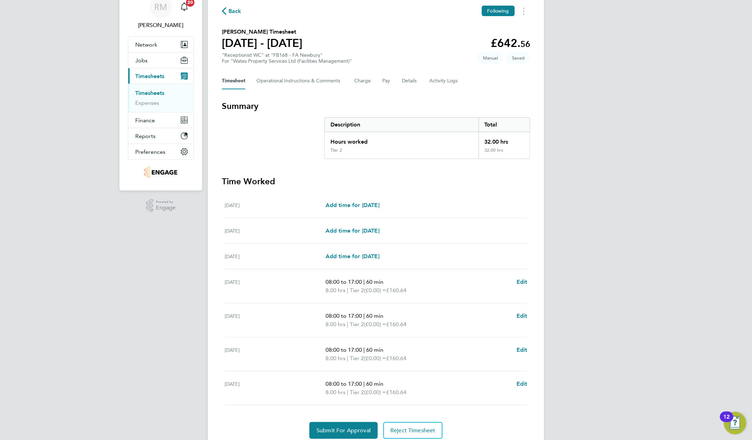
scroll to position [59, 0]
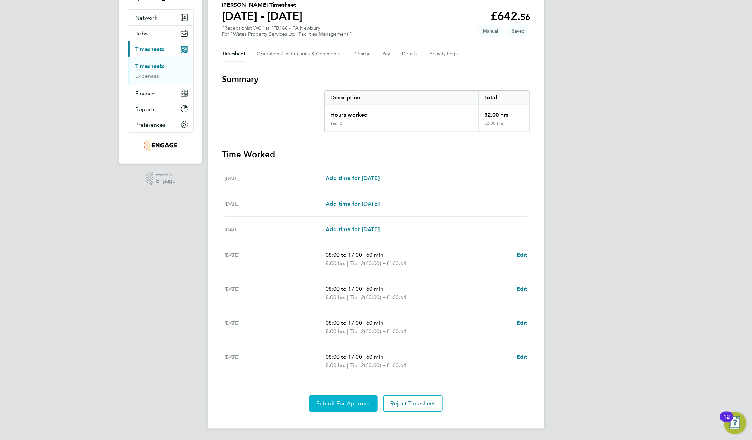
click at [334, 404] on span "Submit For Approval" at bounding box center [343, 403] width 54 height 7
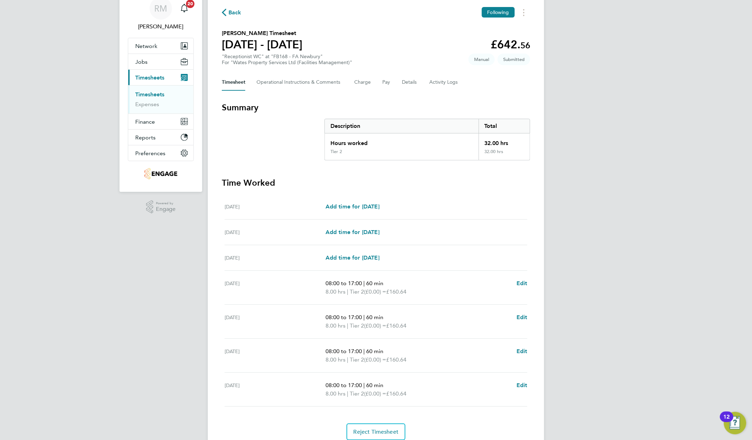
scroll to position [0, 0]
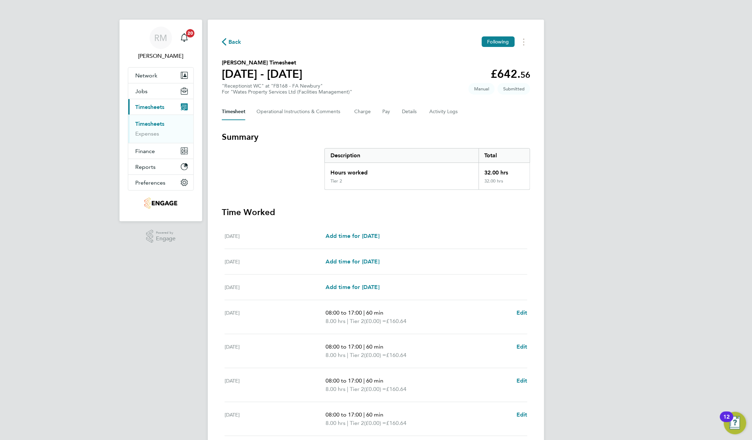
click at [230, 40] on span "Back" at bounding box center [234, 42] width 13 height 8
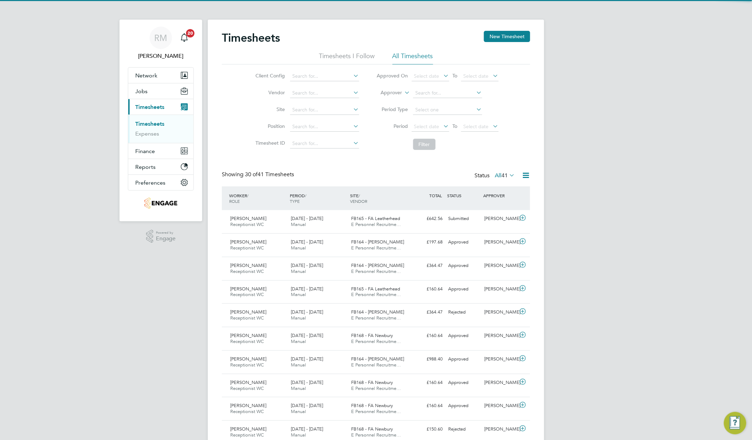
scroll to position [18, 61]
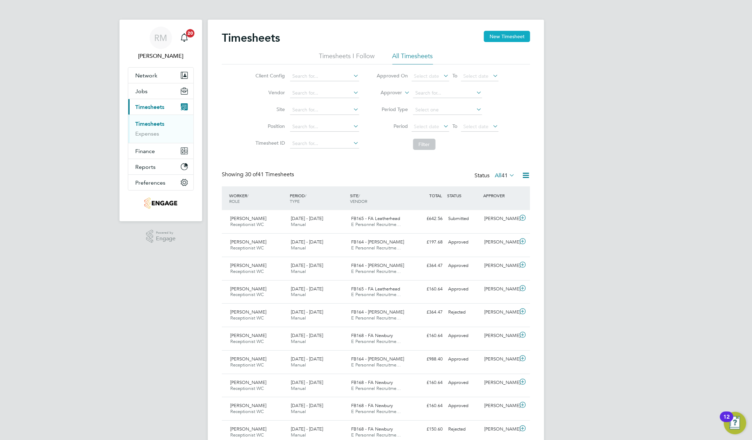
click at [496, 35] on button "New Timesheet" at bounding box center [507, 36] width 46 height 11
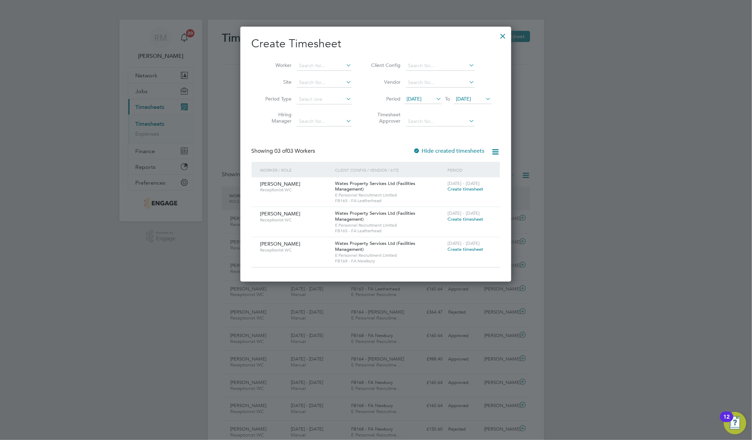
click at [435, 102] on icon at bounding box center [435, 99] width 0 height 10
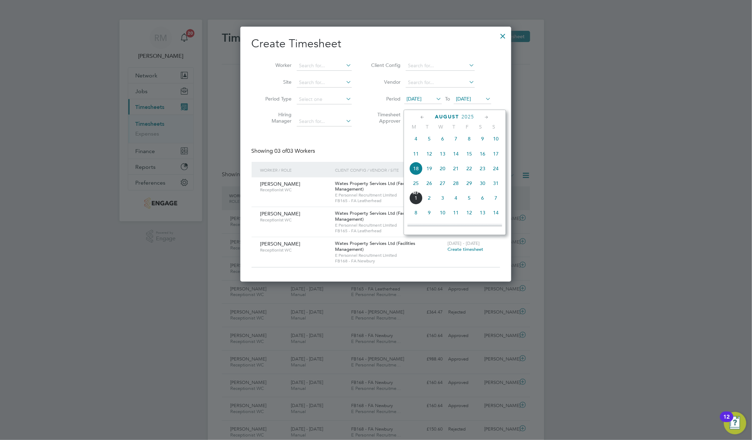
click at [483, 172] on span "23" at bounding box center [482, 168] width 13 height 13
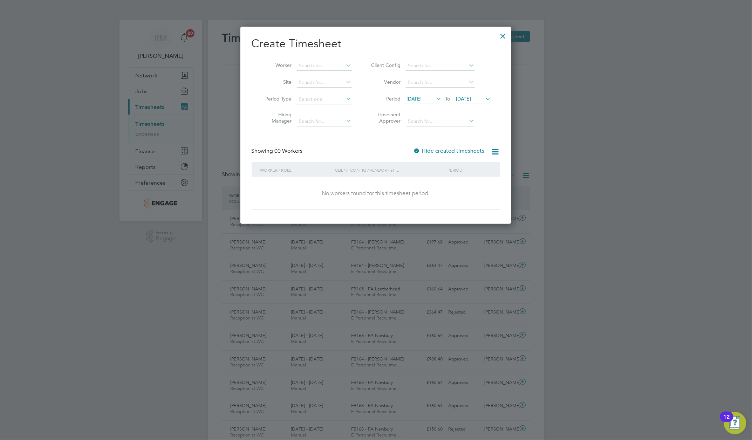
click at [471, 102] on span "[DATE]" at bounding box center [463, 99] width 15 height 6
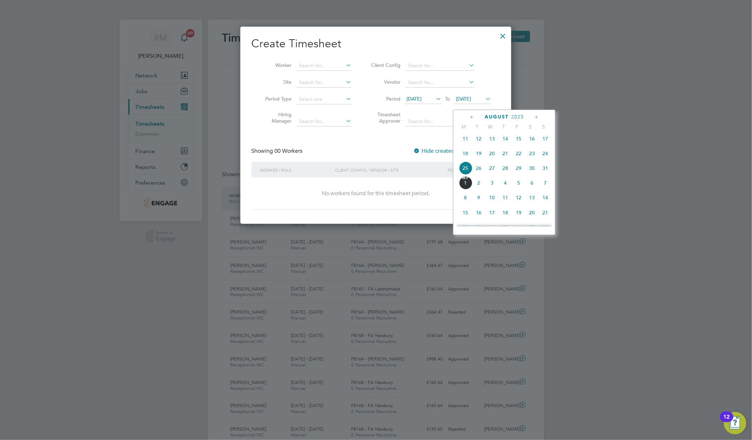
click at [519, 172] on span "29" at bounding box center [518, 168] width 13 height 13
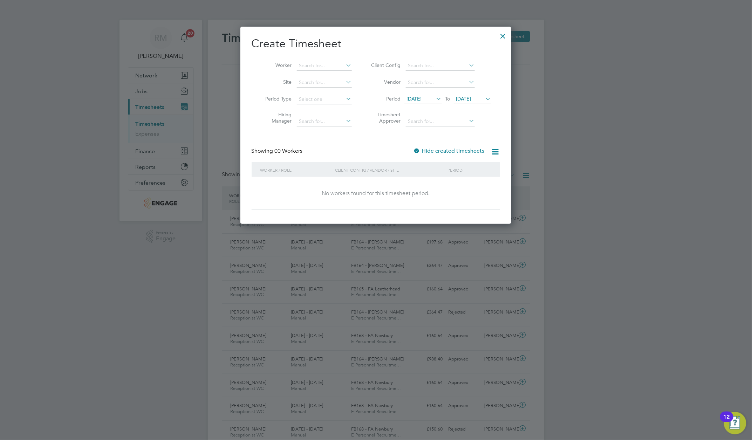
click at [414, 155] on div at bounding box center [417, 151] width 7 height 7
drag, startPoint x: 500, startPoint y: 36, endPoint x: 448, endPoint y: 146, distance: 121.7
click at [501, 36] on div at bounding box center [503, 34] width 13 height 13
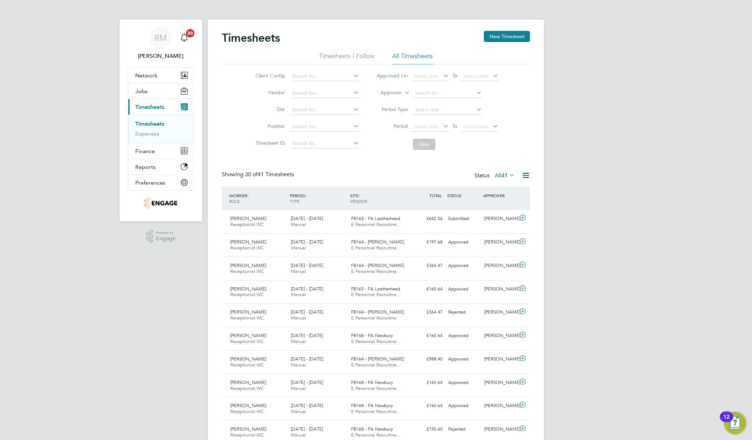
click at [442, 131] on icon at bounding box center [442, 126] width 0 height 10
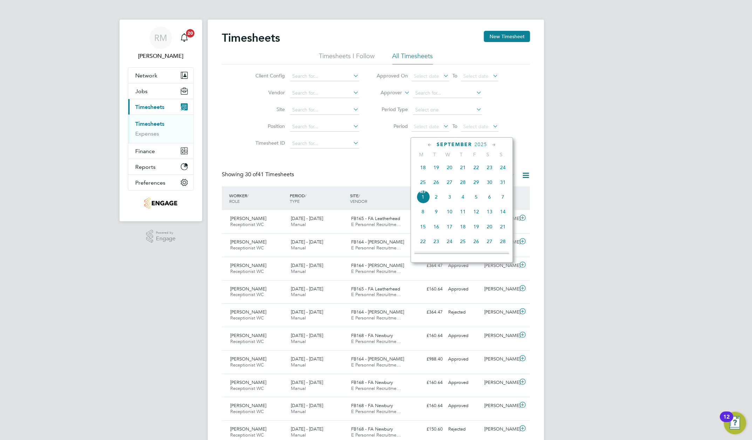
click at [489, 169] on span "23" at bounding box center [489, 167] width 13 height 13
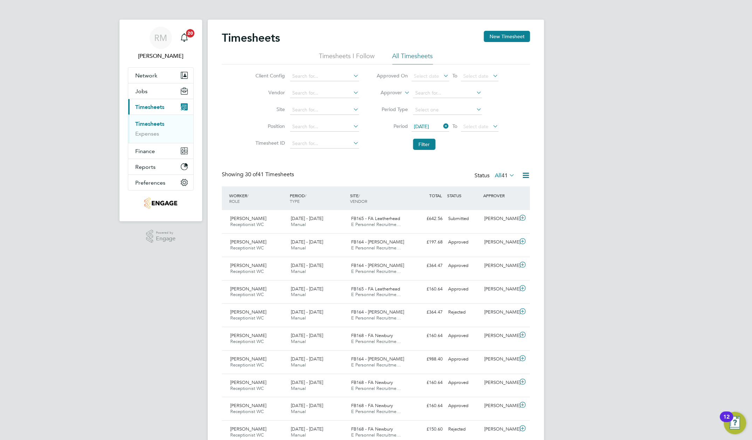
click at [492, 131] on icon at bounding box center [492, 126] width 0 height 10
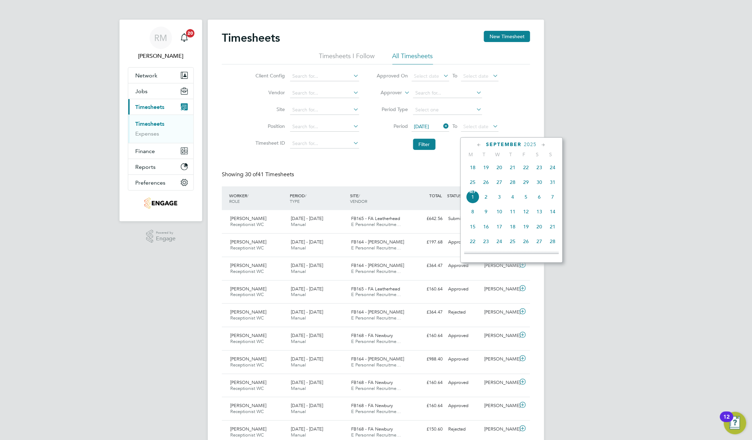
click at [526, 185] on span "29" at bounding box center [525, 182] width 13 height 13
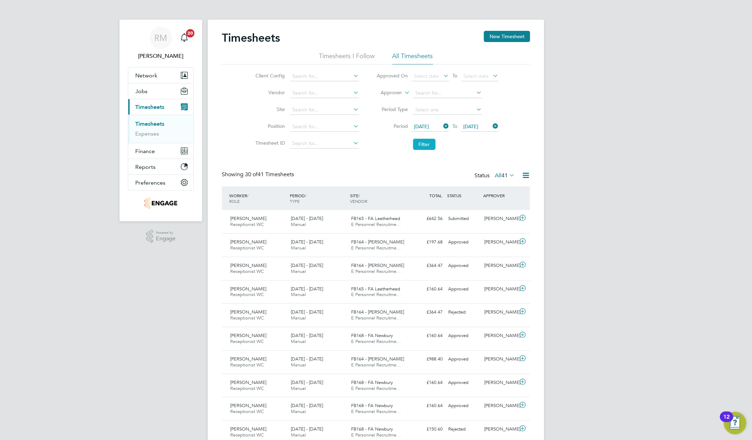
click at [425, 148] on button "Filter" at bounding box center [424, 144] width 22 height 11
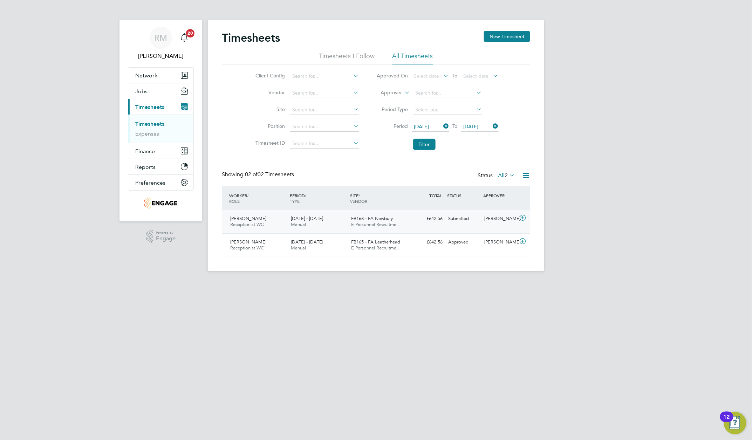
click at [376, 228] on div "FB168 - FA Newbury E Personnel Recruitme…" at bounding box center [379, 222] width 61 height 18
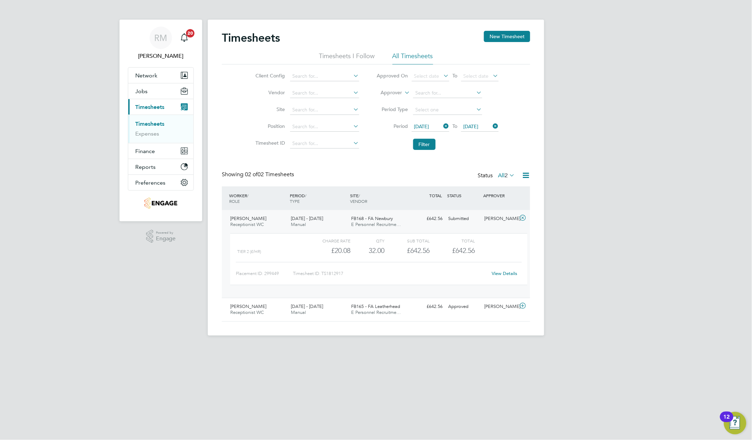
click at [501, 277] on link "View Details" at bounding box center [505, 274] width 26 height 6
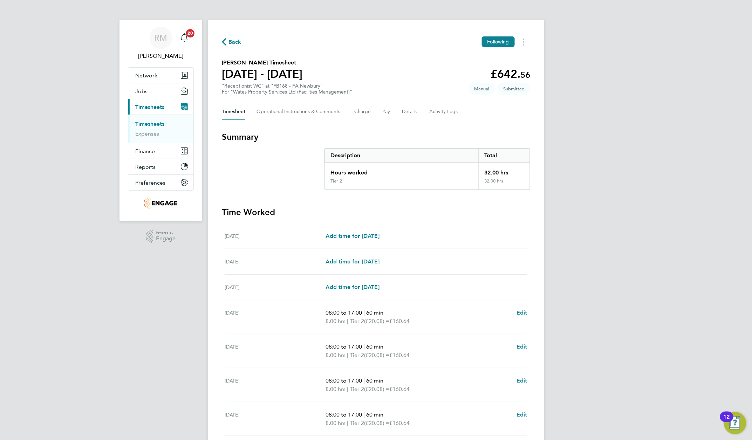
click at [230, 41] on span "Back" at bounding box center [234, 42] width 13 height 8
